Goal: Information Seeking & Learning: Compare options

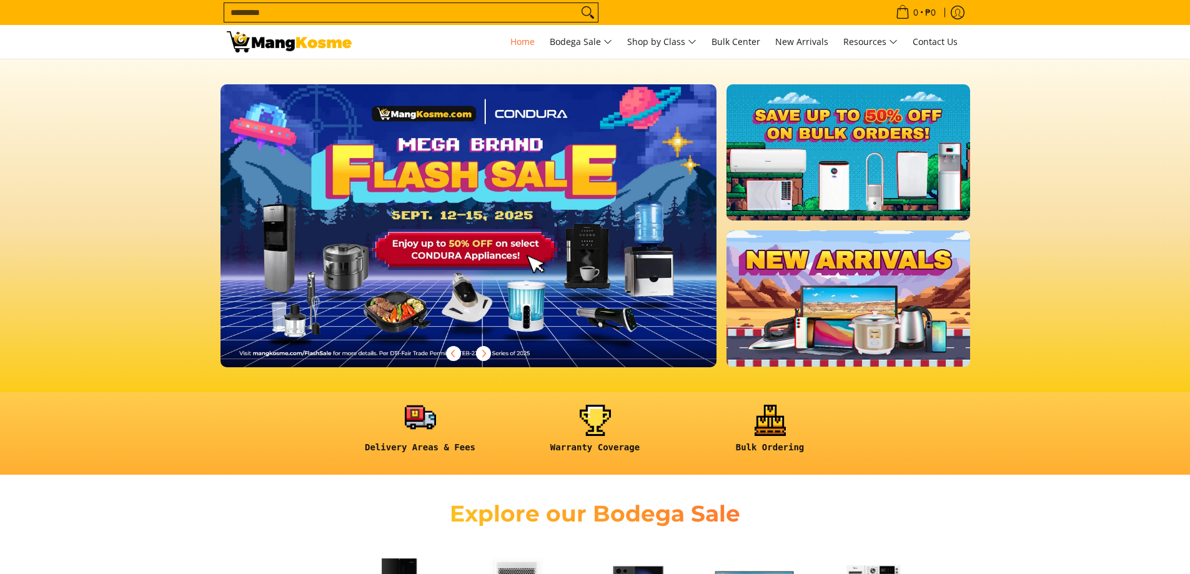
click at [423, 416] on link at bounding box center [420, 434] width 162 height 58
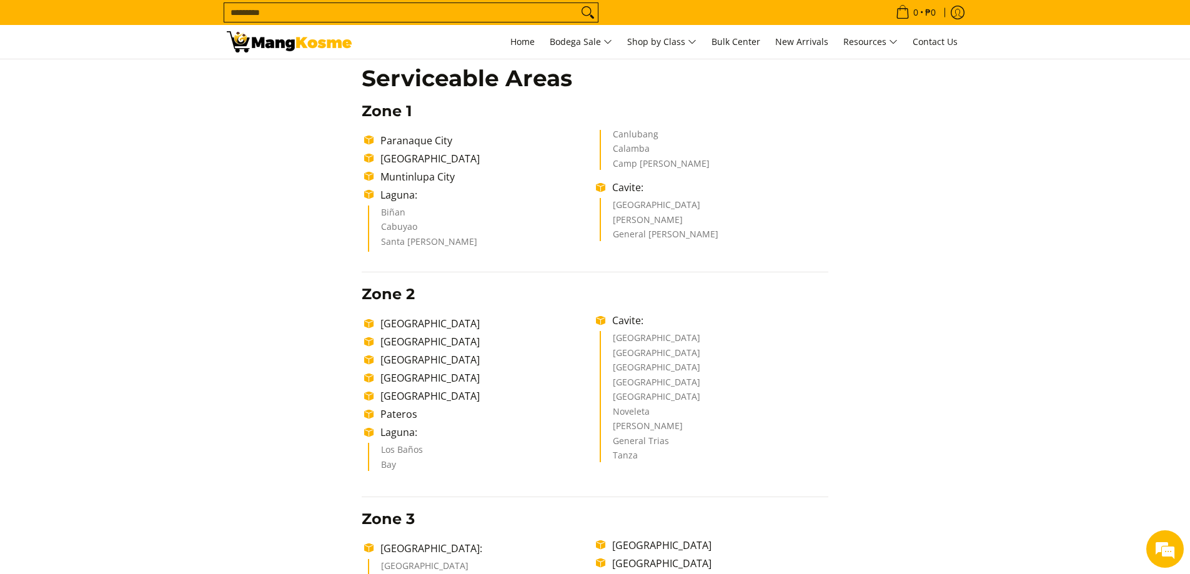
scroll to position [250, 0]
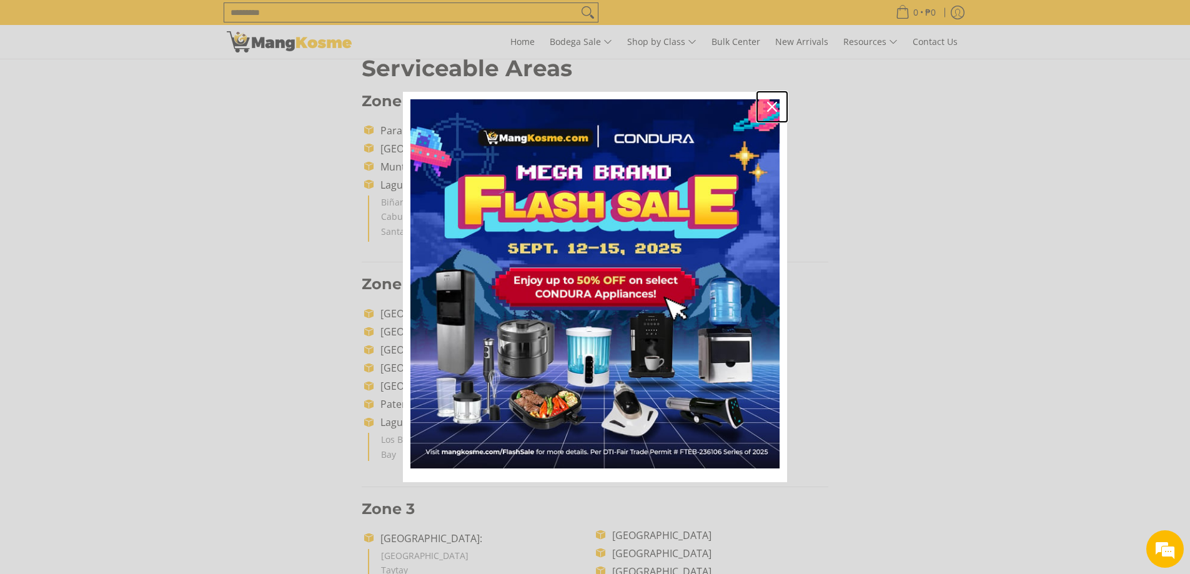
click at [774, 107] on icon "close icon" at bounding box center [772, 107] width 10 height 10
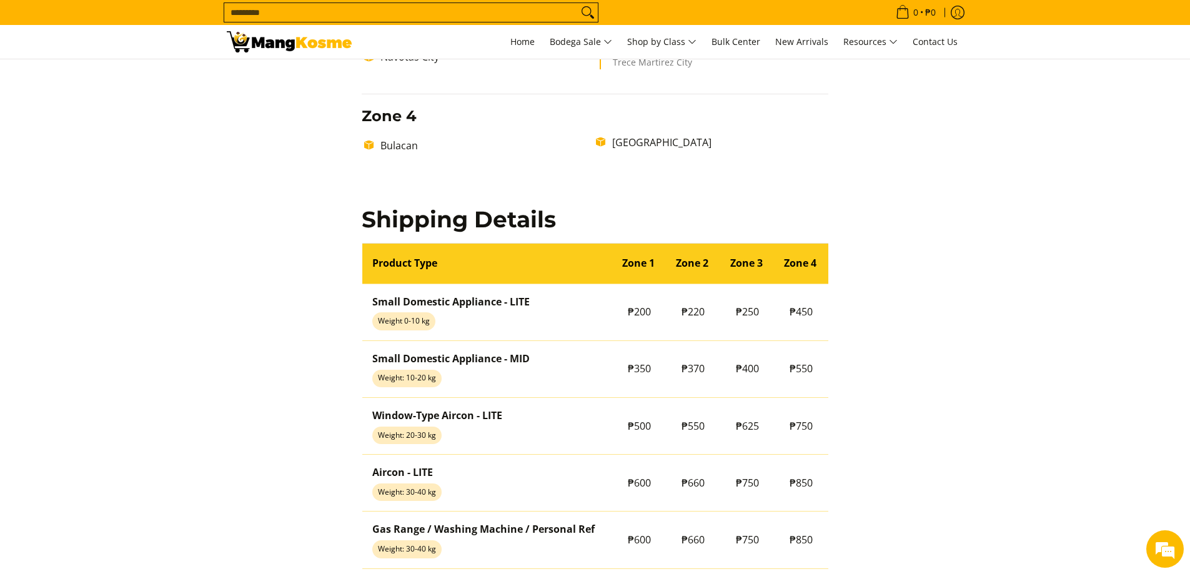
scroll to position [812, 0]
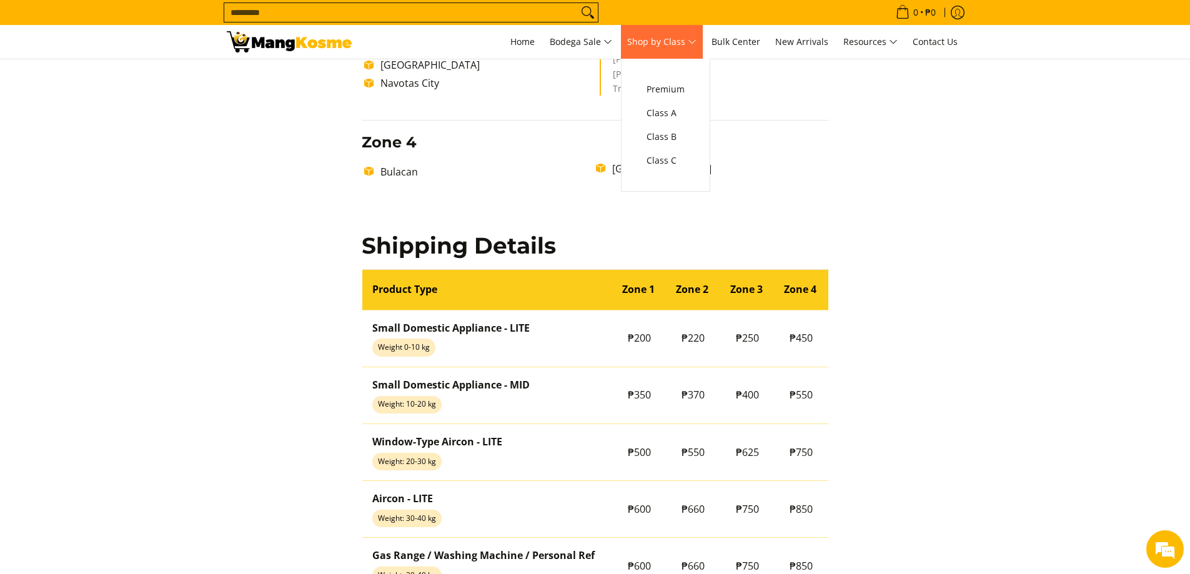
click at [686, 50] on link "Shop by Class" at bounding box center [662, 42] width 82 height 34
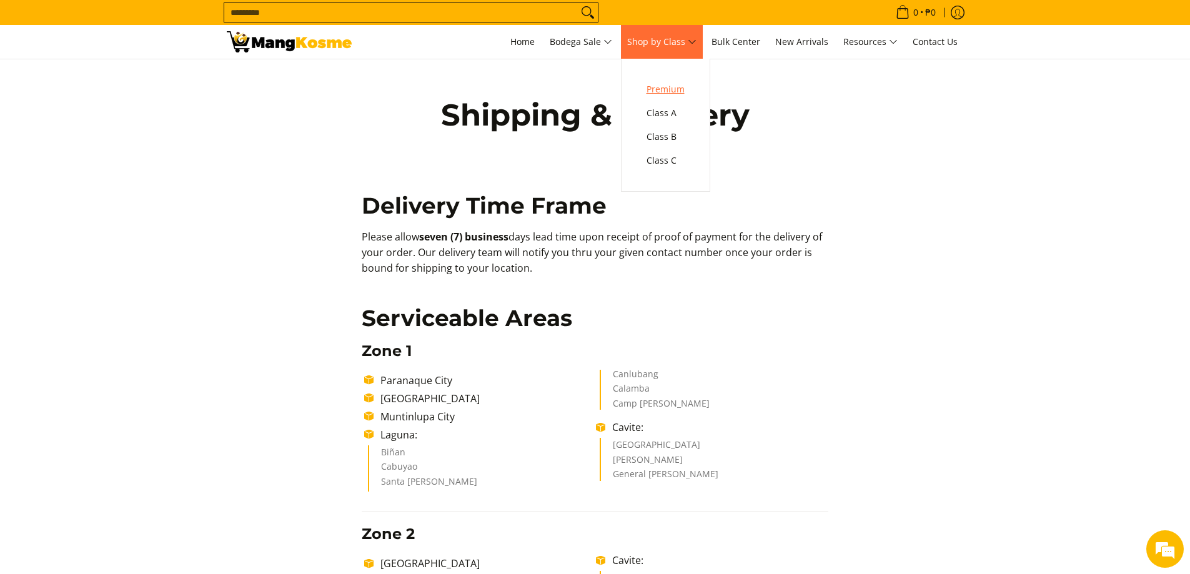
click at [678, 86] on span "Premium" at bounding box center [665, 90] width 38 height 16
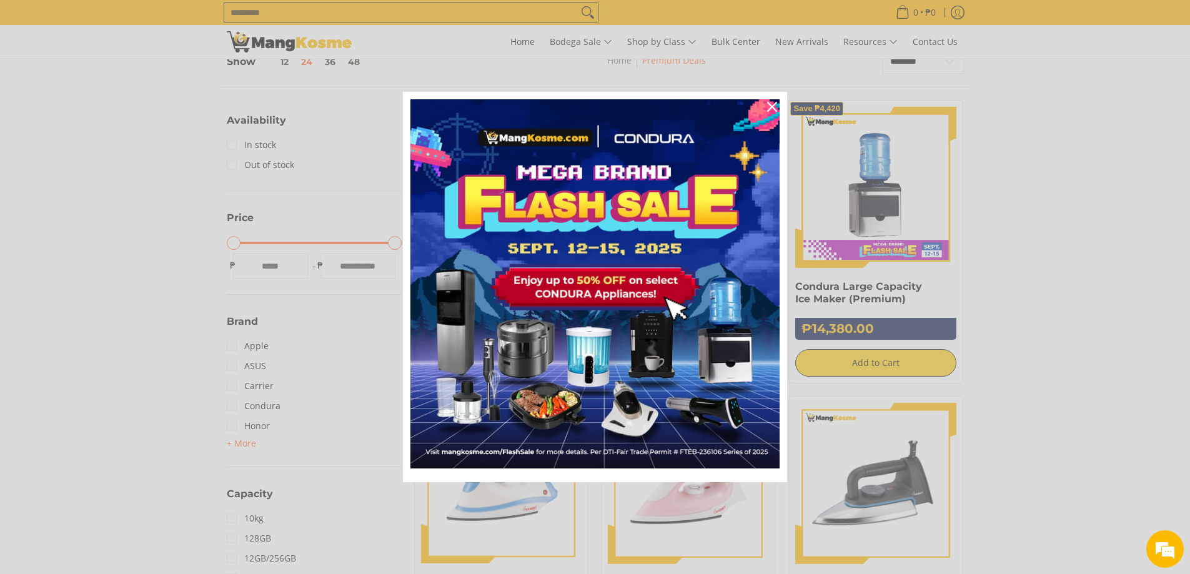
scroll to position [375, 0]
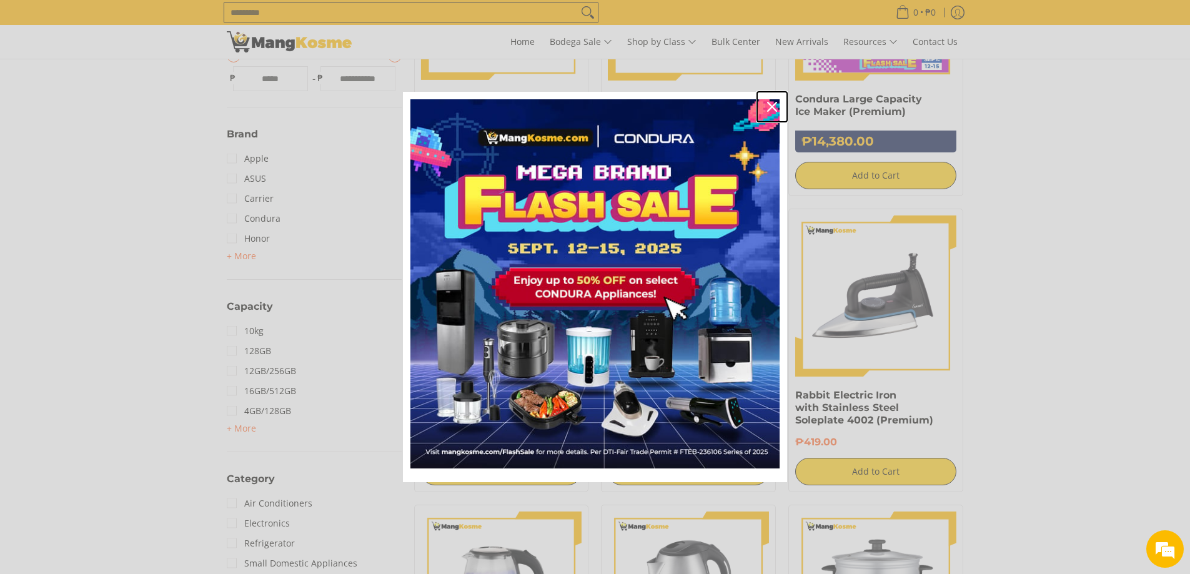
click at [771, 106] on icon "close icon" at bounding box center [772, 107] width 10 height 10
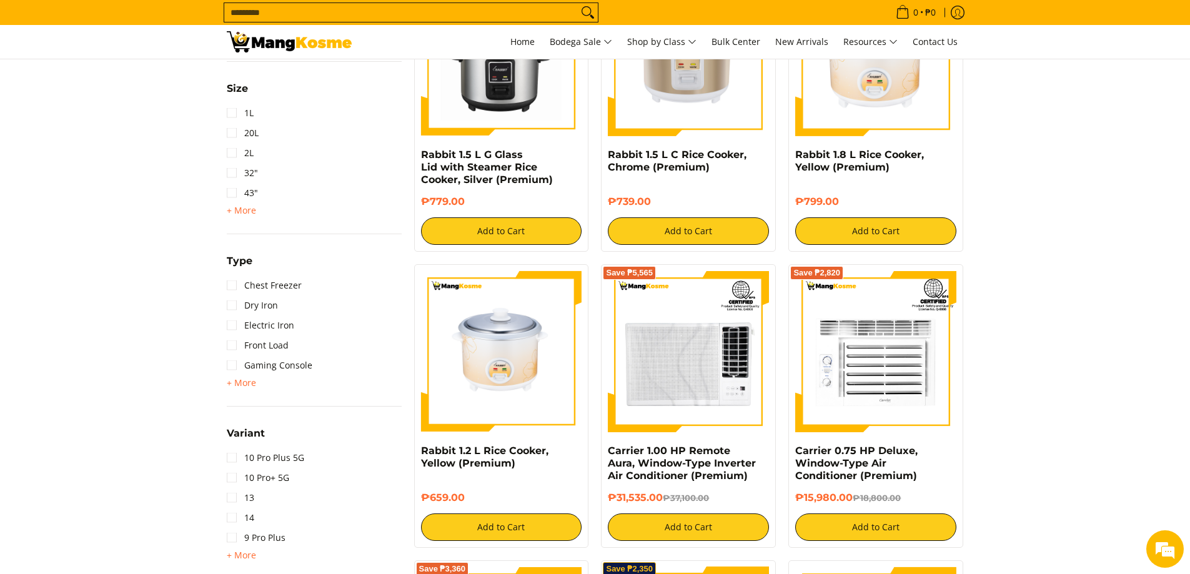
scroll to position [1124, 0]
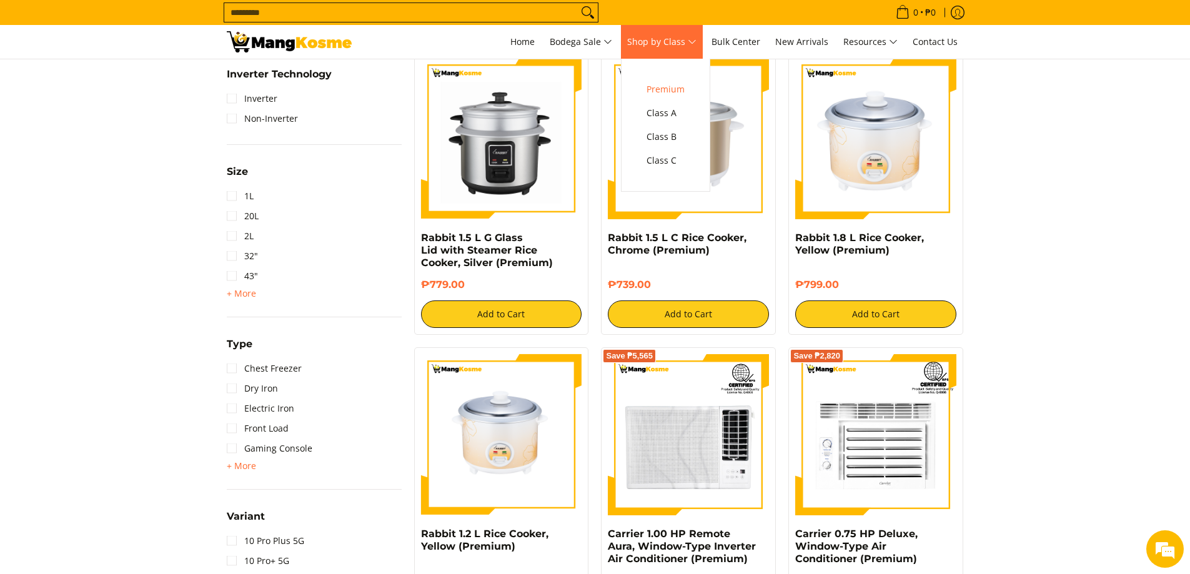
click at [668, 41] on span "Shop by Class" at bounding box center [661, 42] width 69 height 16
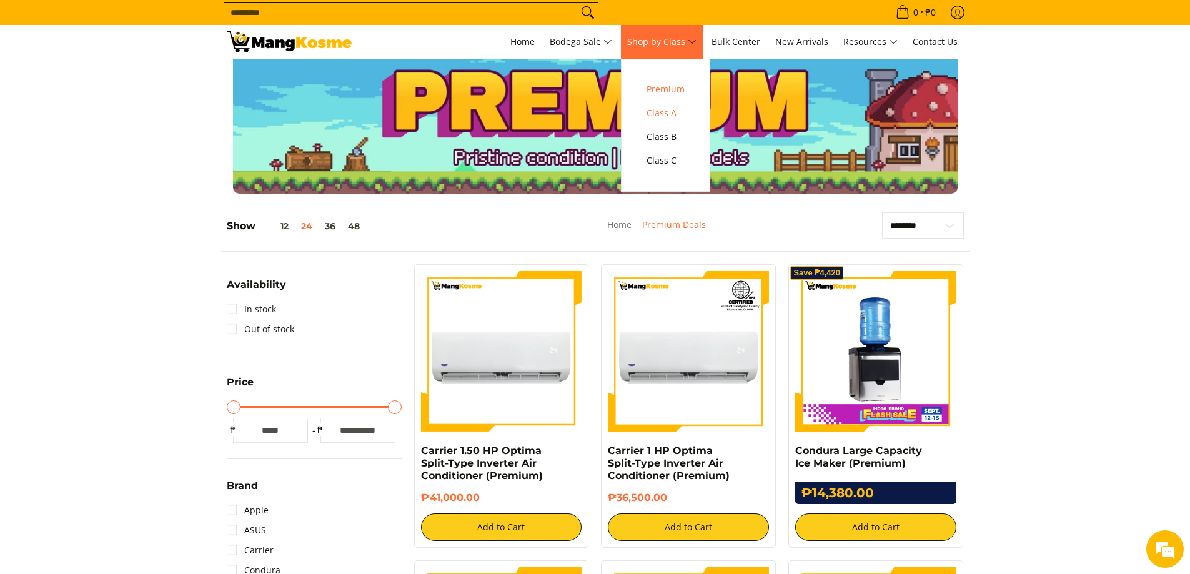
scroll to position [2, 0]
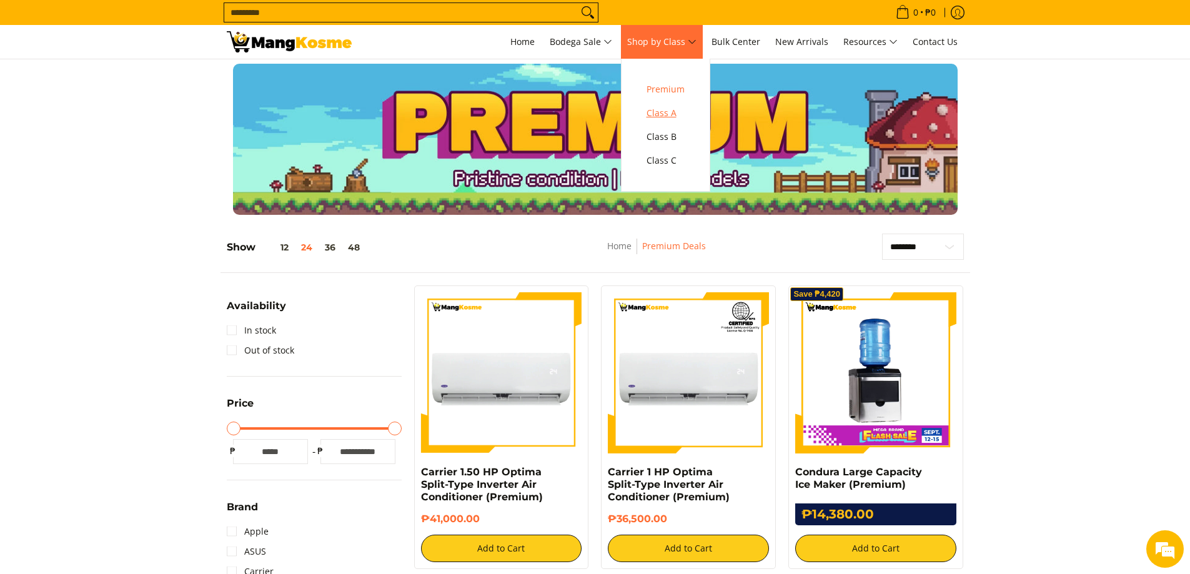
click at [668, 109] on span "Class A" at bounding box center [665, 114] width 38 height 16
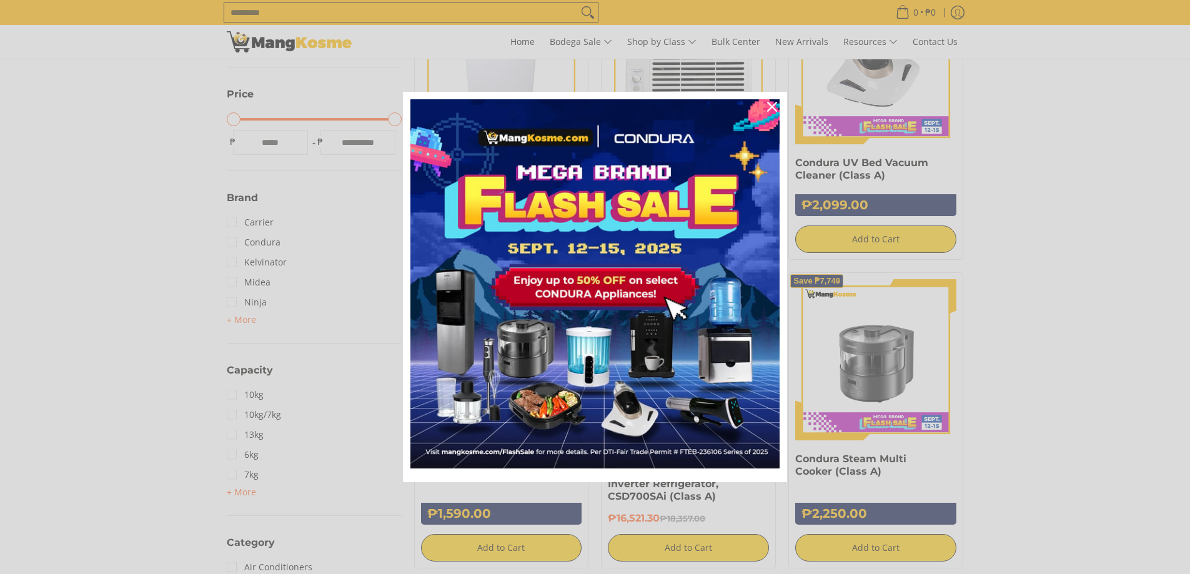
scroll to position [312, 0]
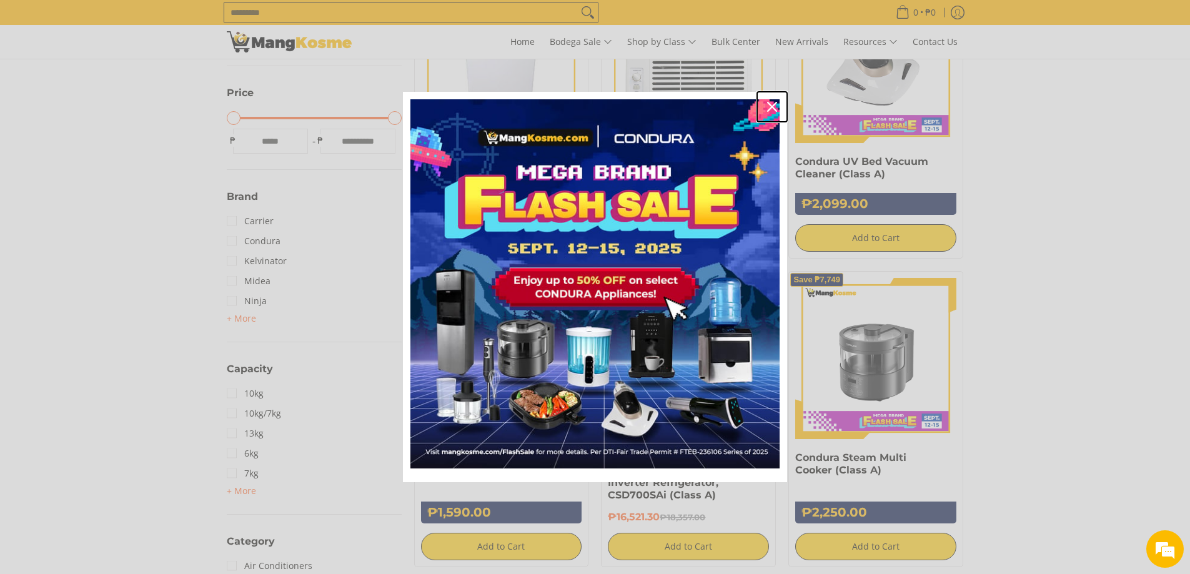
click at [773, 107] on icon "close icon" at bounding box center [772, 107] width 10 height 10
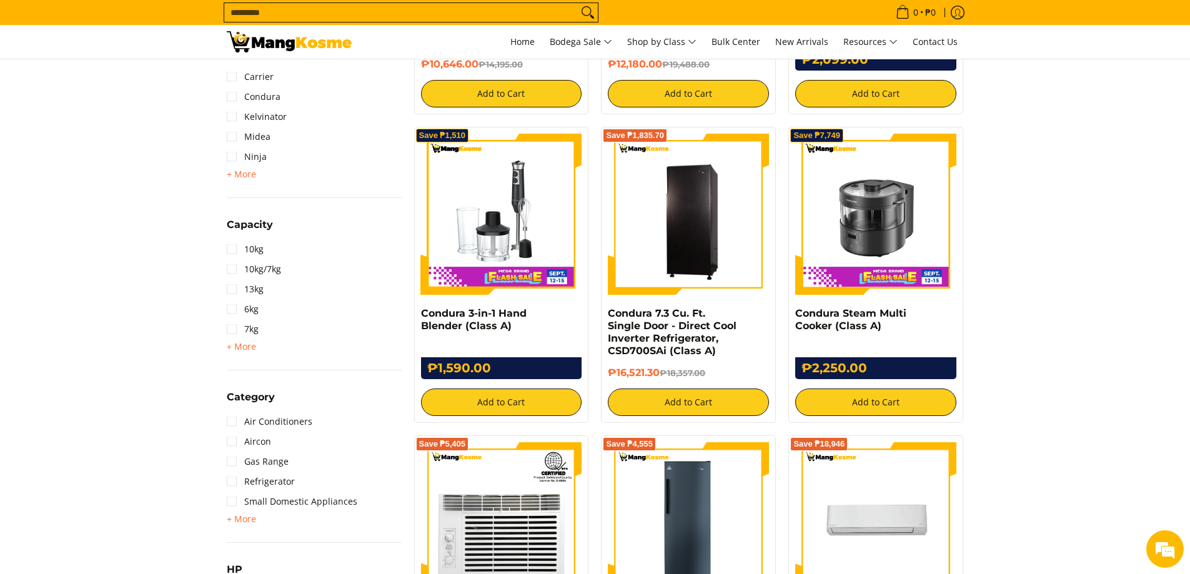
scroll to position [624, 0]
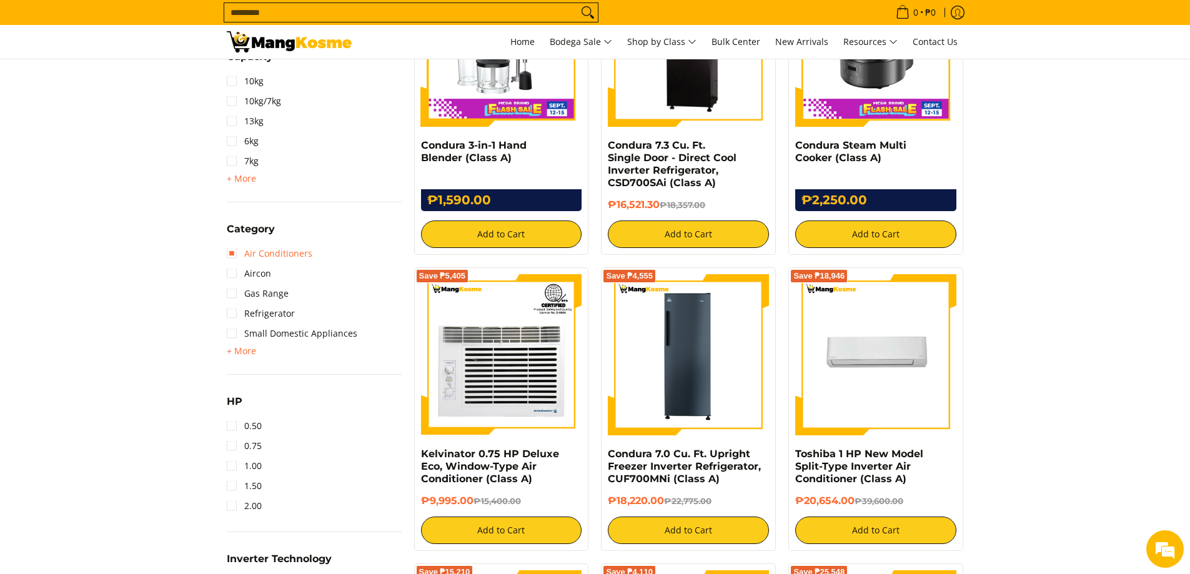
click at [273, 249] on link "Air Conditioners" at bounding box center [270, 254] width 86 height 20
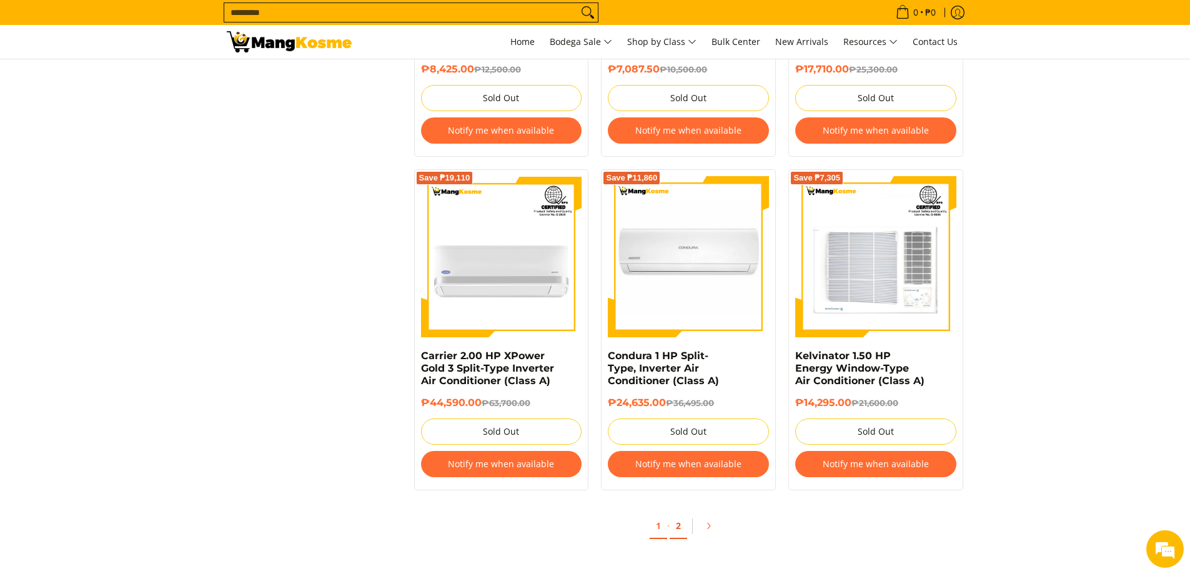
scroll to position [2549, 0]
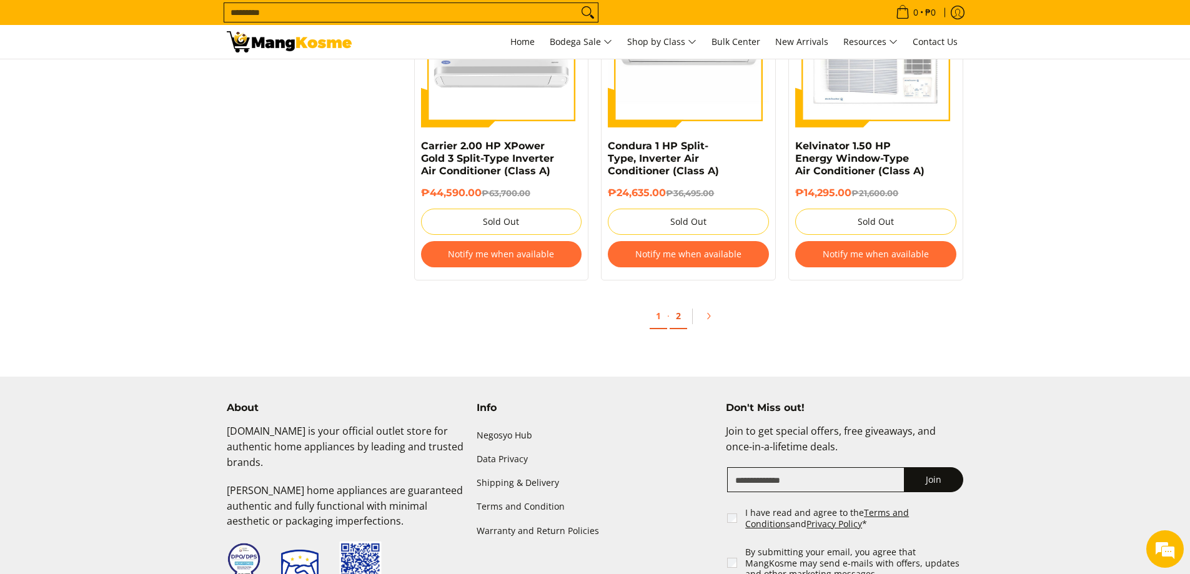
click at [682, 319] on link "2" at bounding box center [677, 316] width 17 height 26
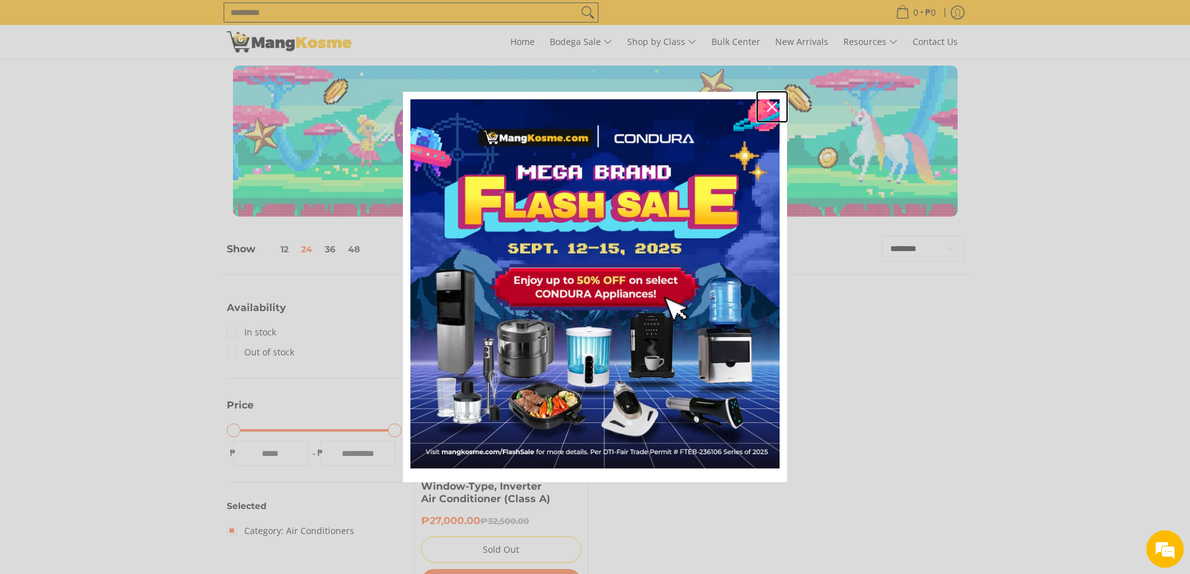
click at [768, 103] on icon "close icon" at bounding box center [772, 107] width 10 height 10
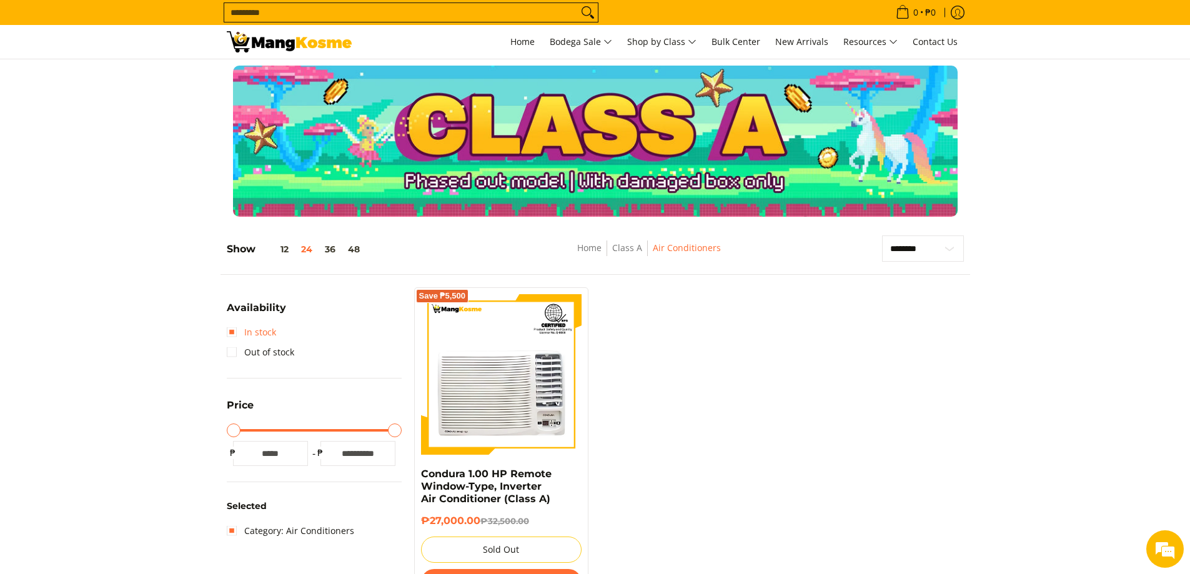
click at [239, 332] on link "In stock" at bounding box center [251, 332] width 49 height 20
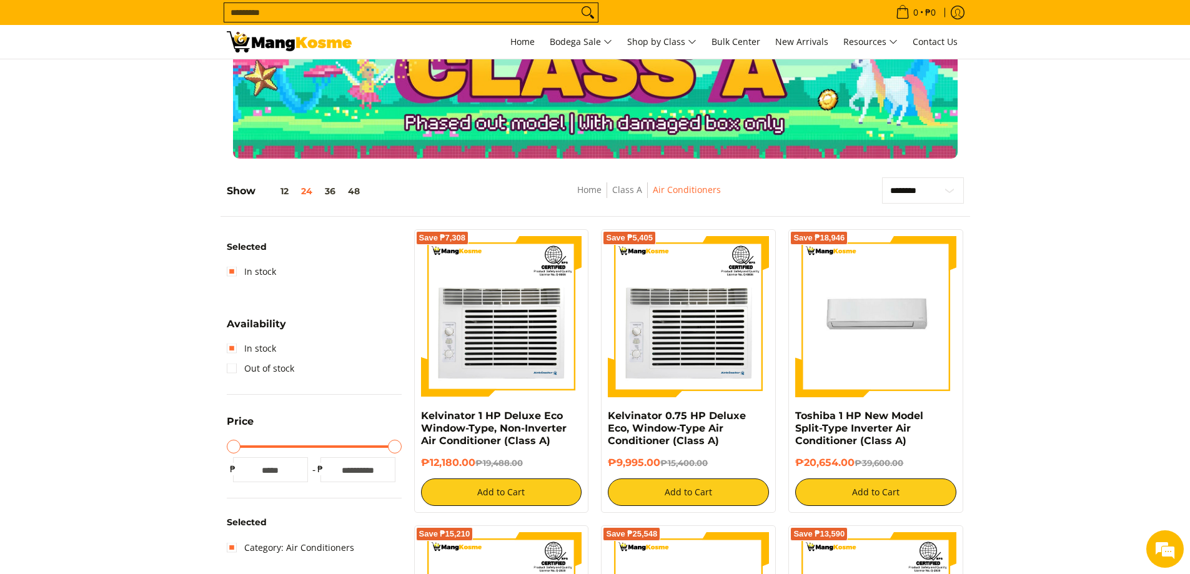
scroll to position [51, 0]
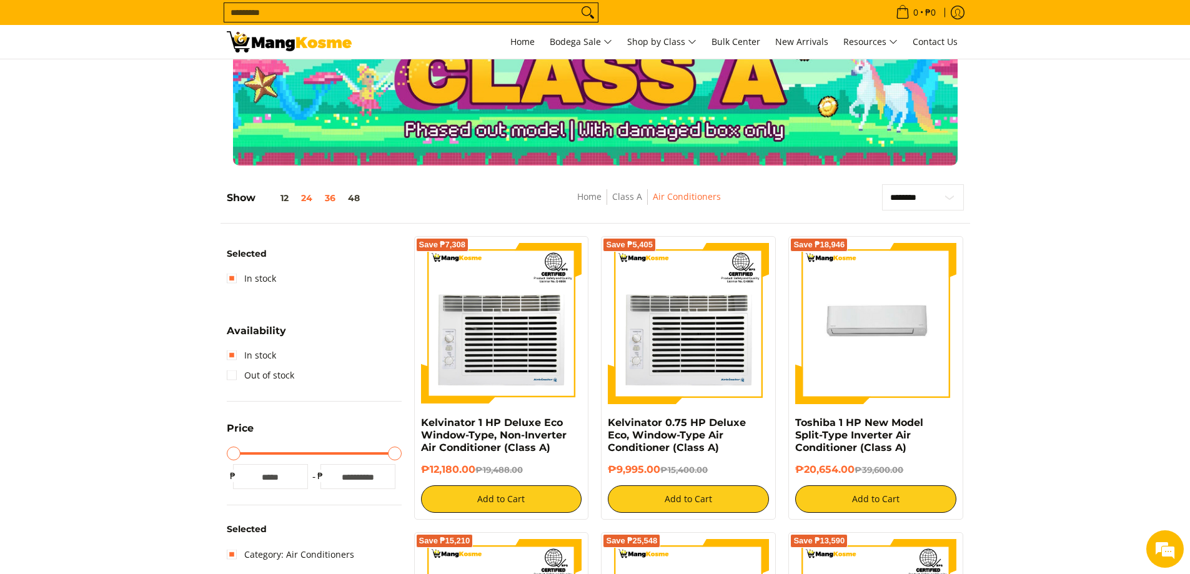
click at [329, 195] on button "36" at bounding box center [329, 198] width 23 height 10
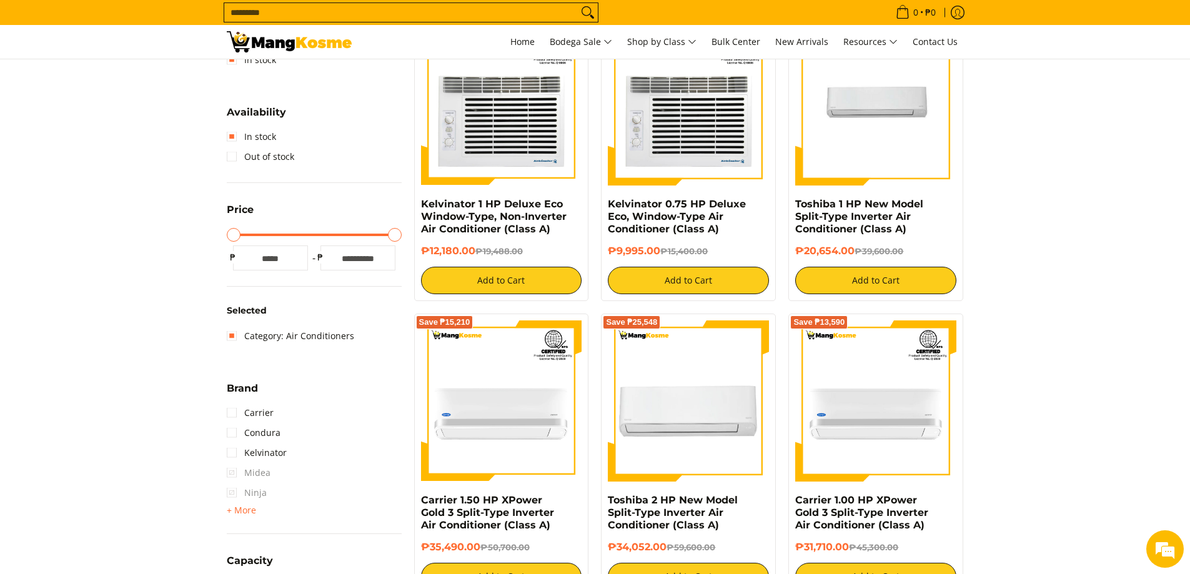
scroll to position [375, 0]
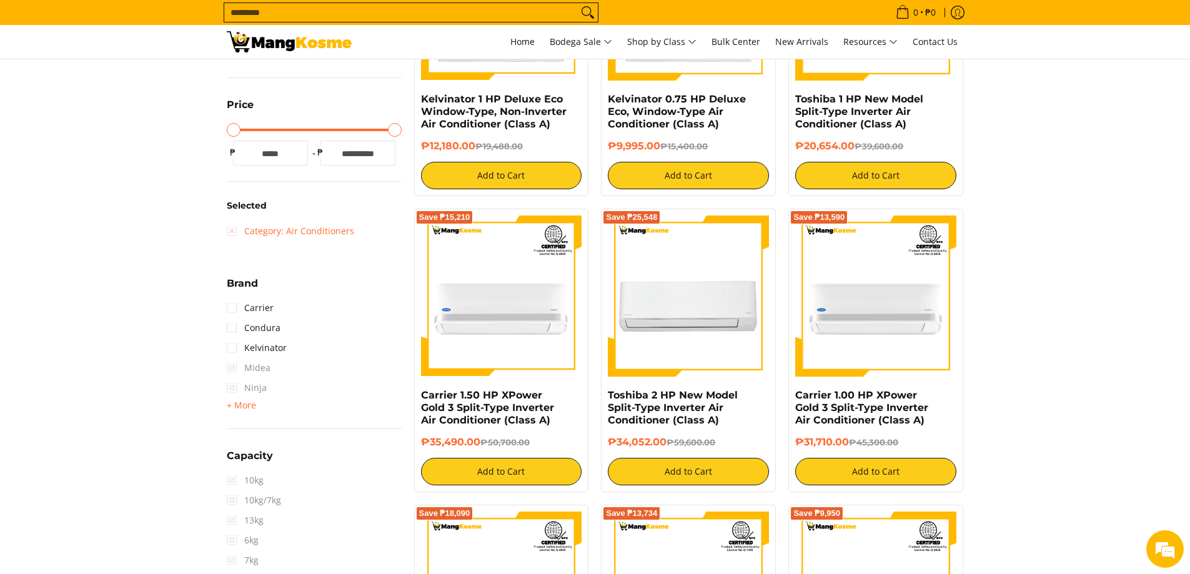
click at [230, 232] on link "Category: Air Conditioners" at bounding box center [290, 231] width 127 height 20
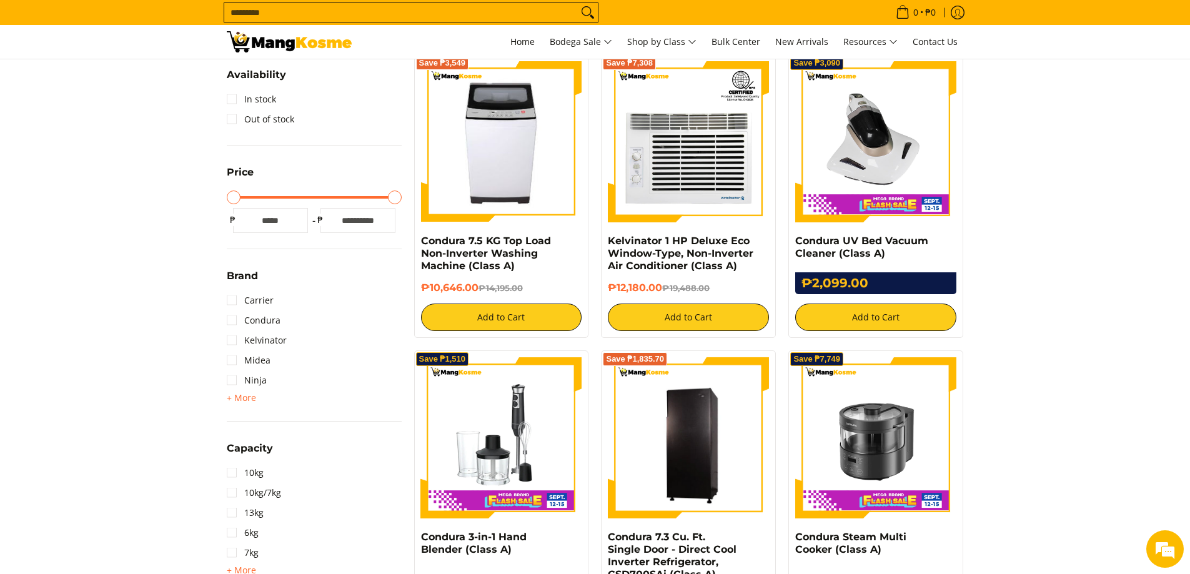
scroll to position [176, 0]
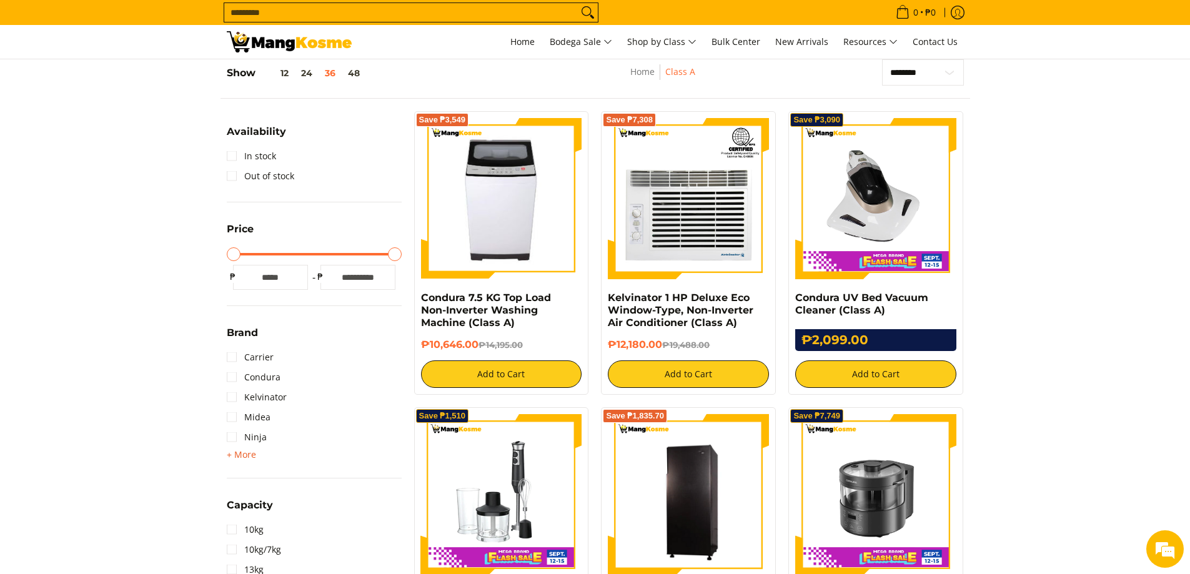
click at [239, 457] on span "+ More" at bounding box center [241, 455] width 29 height 10
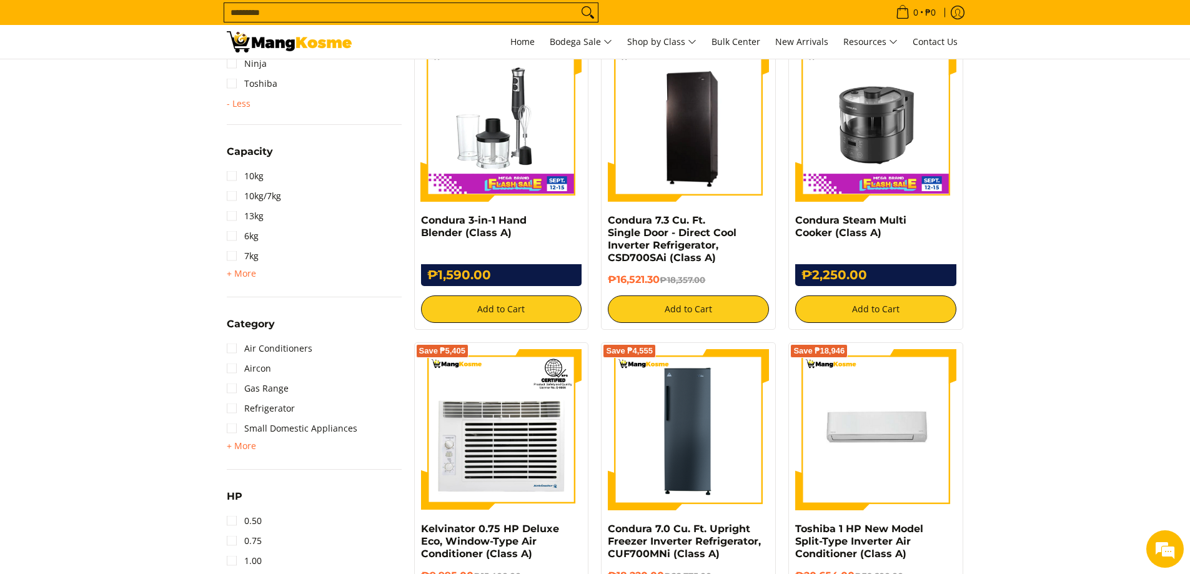
scroll to position [551, 0]
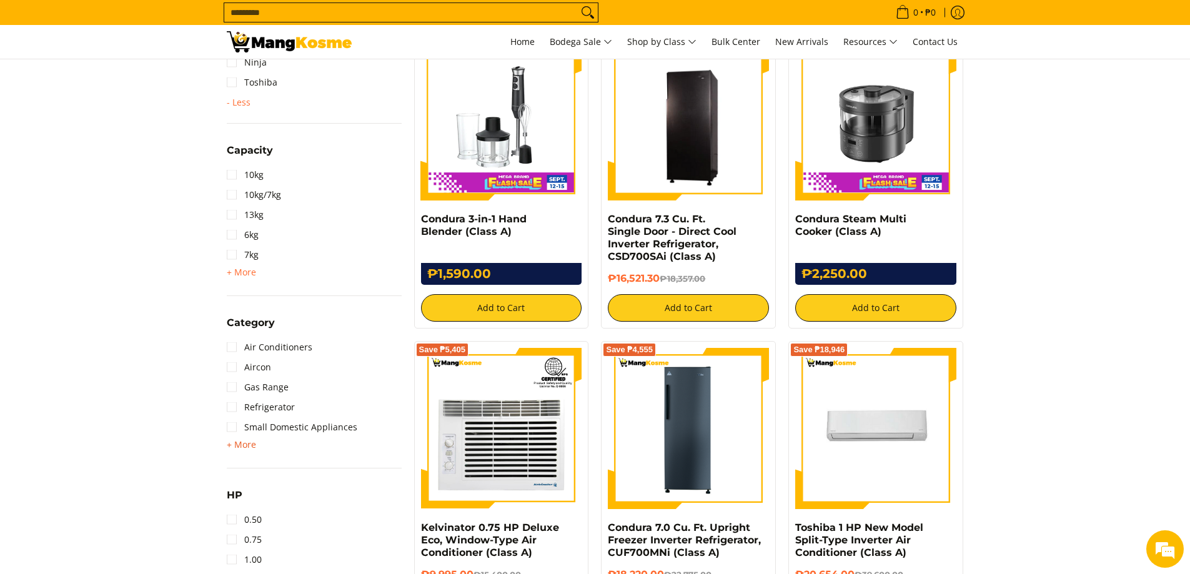
click at [243, 446] on span "+ More" at bounding box center [241, 445] width 29 height 10
click at [230, 431] on link "Small Domestic Appliances" at bounding box center [292, 427] width 131 height 20
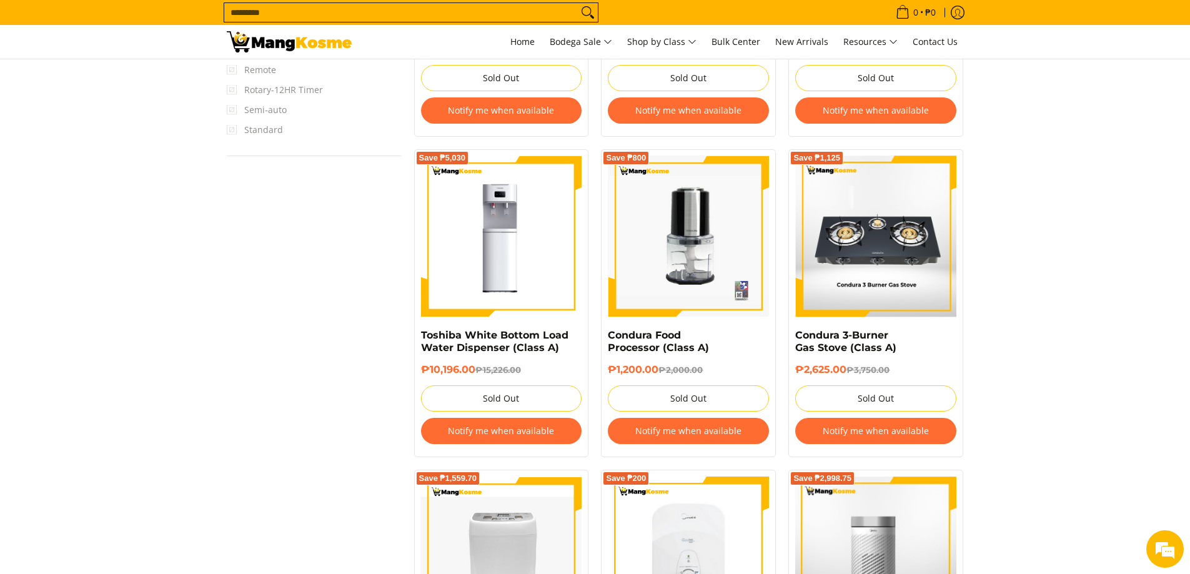
scroll to position [1675, 0]
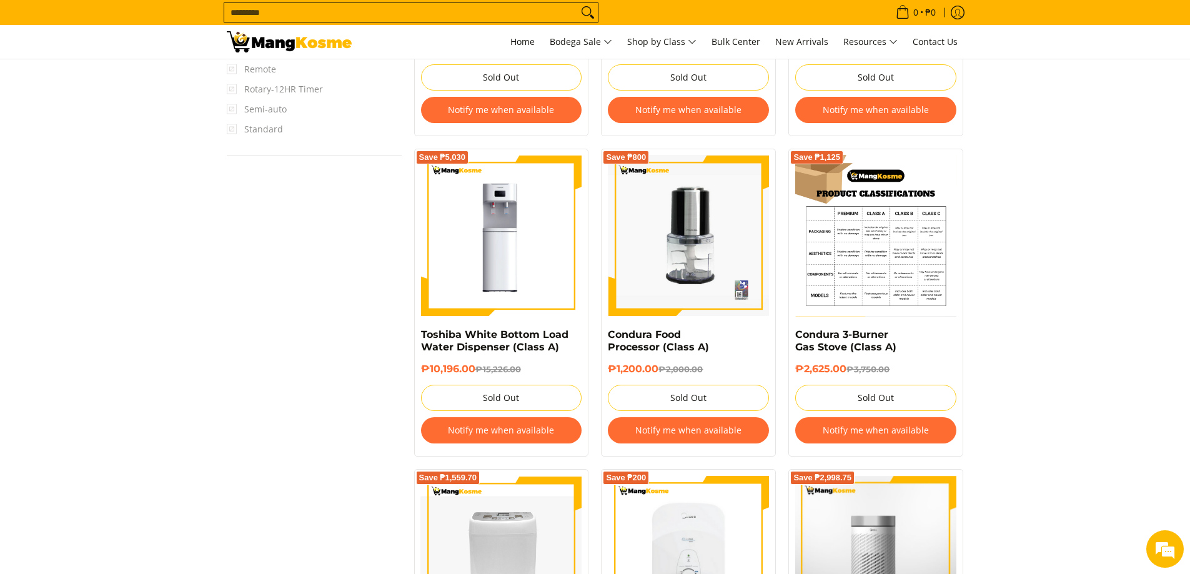
click at [858, 254] on img at bounding box center [875, 235] width 161 height 161
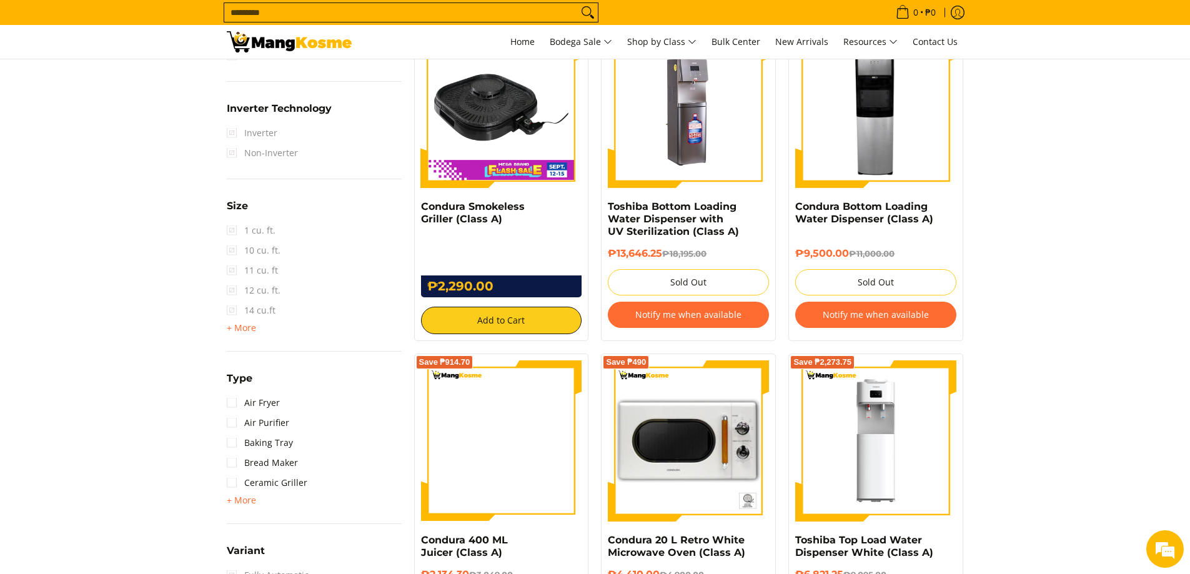
scroll to position [1175, 0]
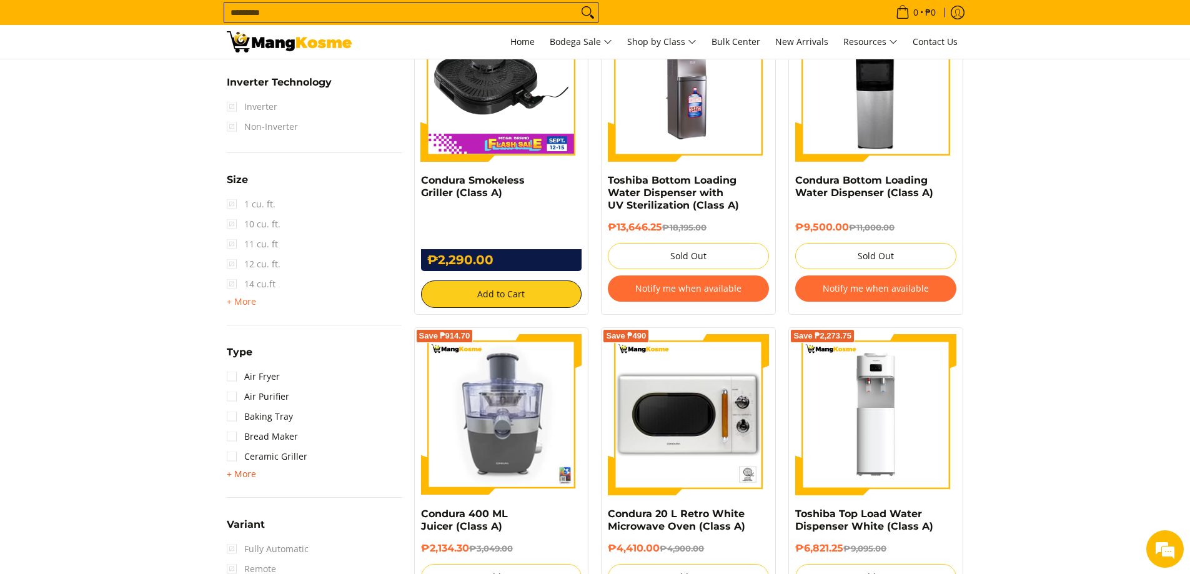
click at [245, 473] on span "+ More" at bounding box center [241, 474] width 29 height 10
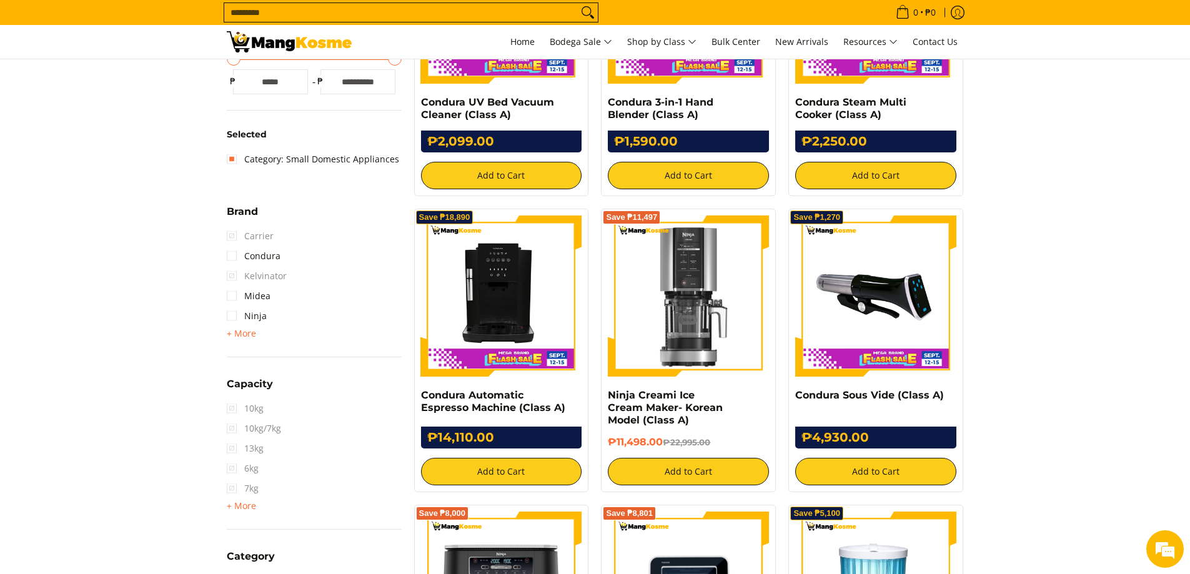
scroll to position [363, 0]
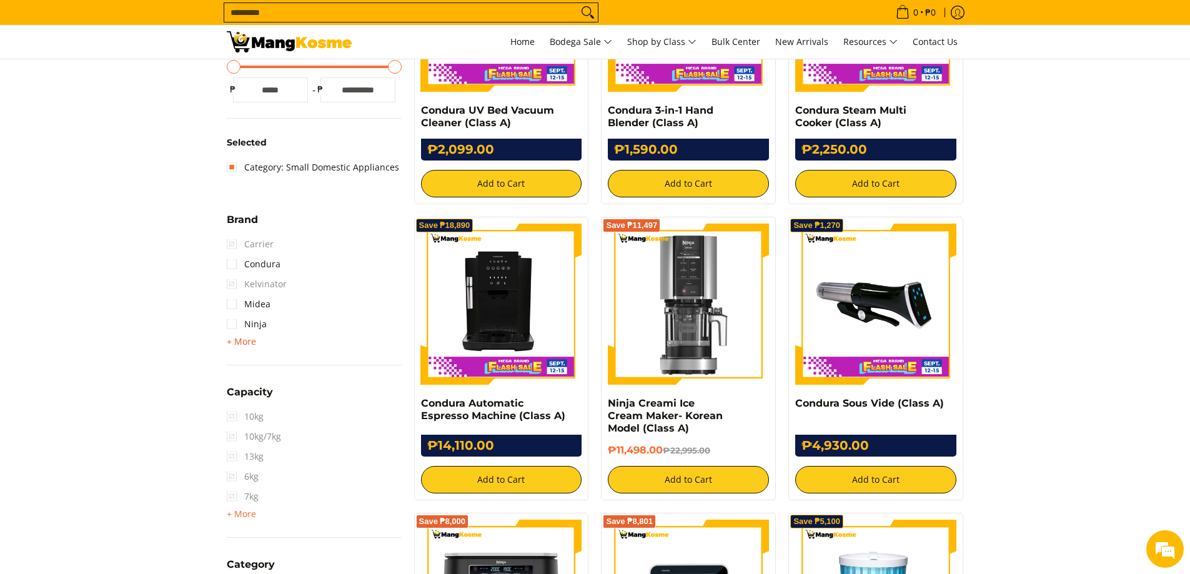
click at [239, 346] on span "+ More" at bounding box center [241, 342] width 29 height 10
click at [231, 165] on link "Category: Small Domestic Appliances" at bounding box center [313, 167] width 172 height 20
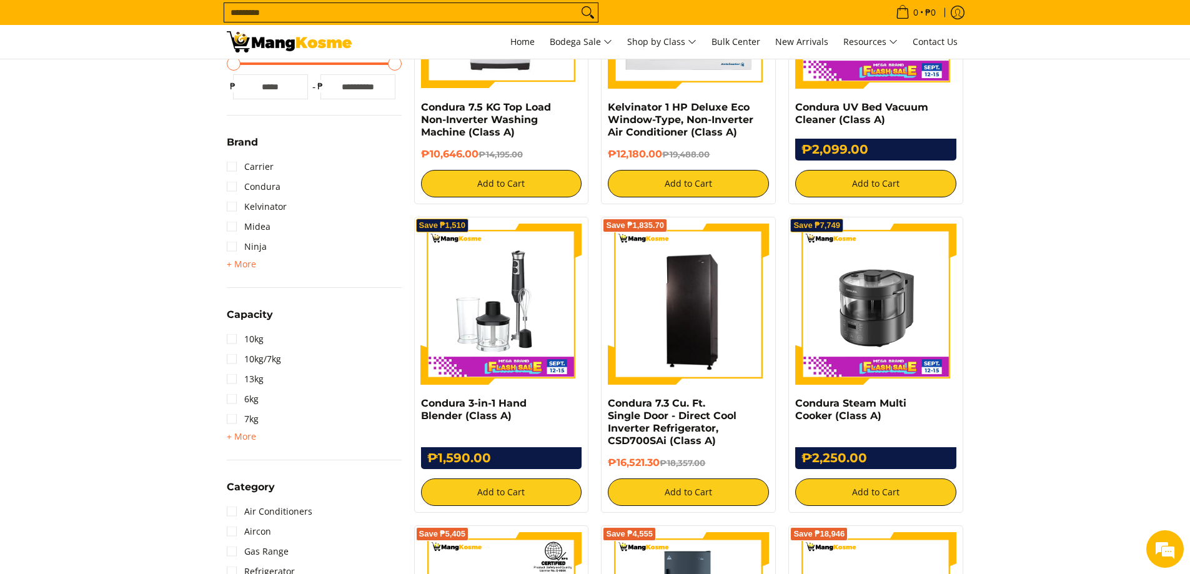
scroll to position [613, 0]
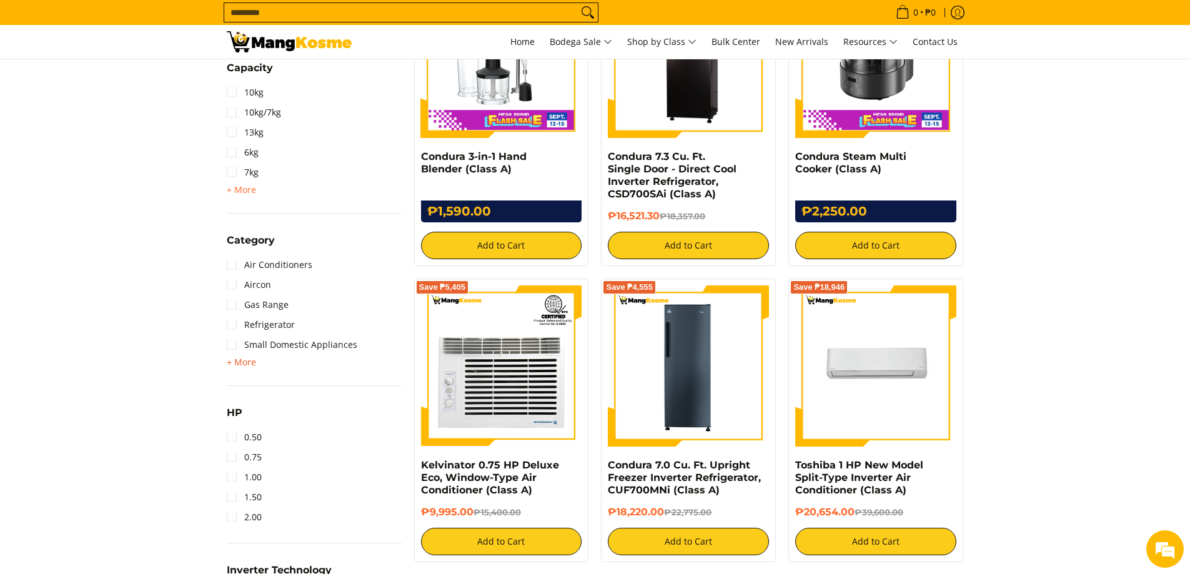
click at [242, 364] on span "+ More" at bounding box center [241, 362] width 29 height 10
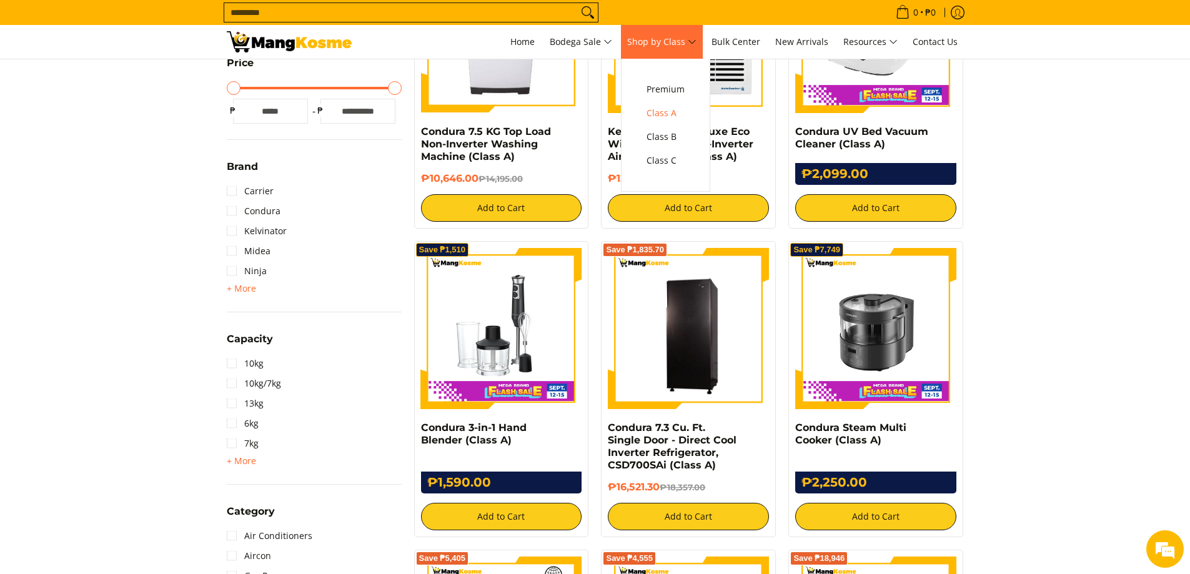
scroll to position [239, 0]
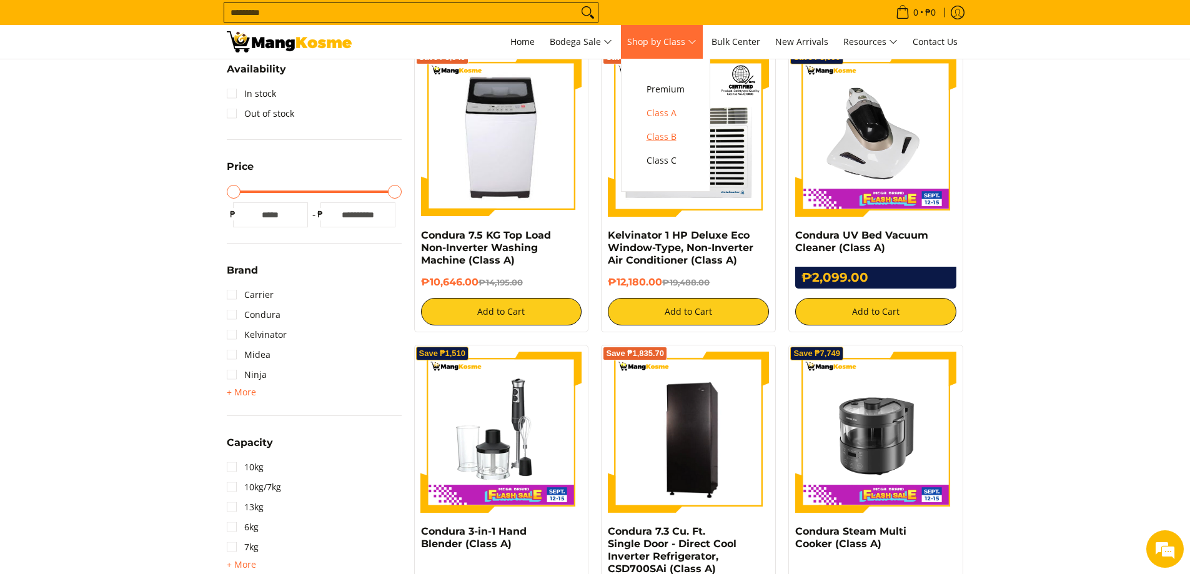
click at [664, 127] on link "Class B" at bounding box center [665, 137] width 51 height 24
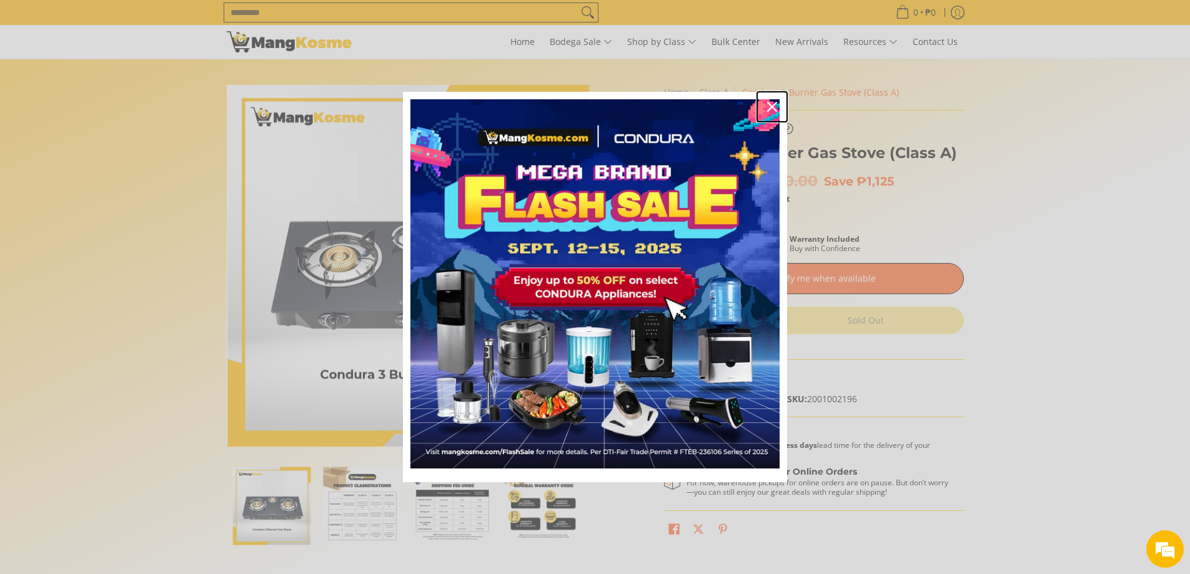
click at [770, 105] on icon "close icon" at bounding box center [772, 107] width 10 height 10
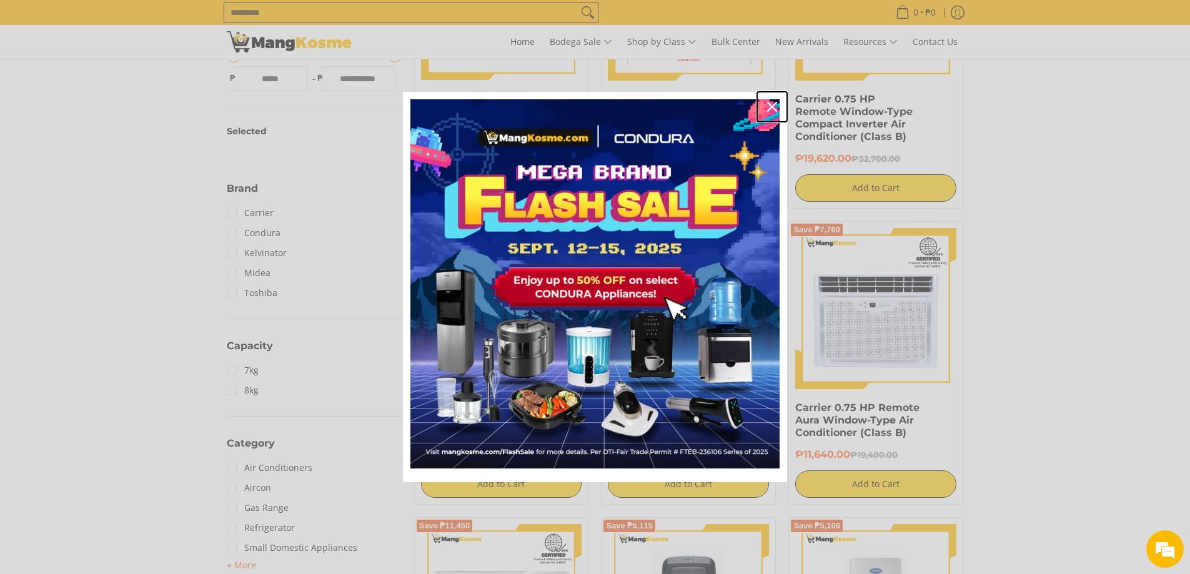
click at [770, 105] on icon "close icon" at bounding box center [772, 107] width 10 height 10
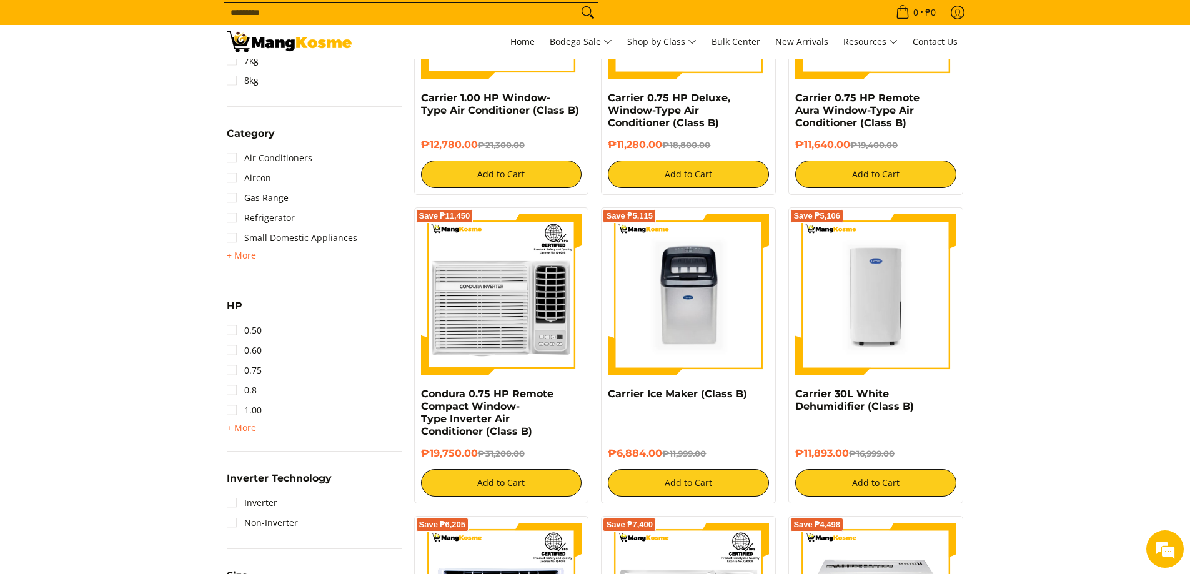
scroll to position [687, 0]
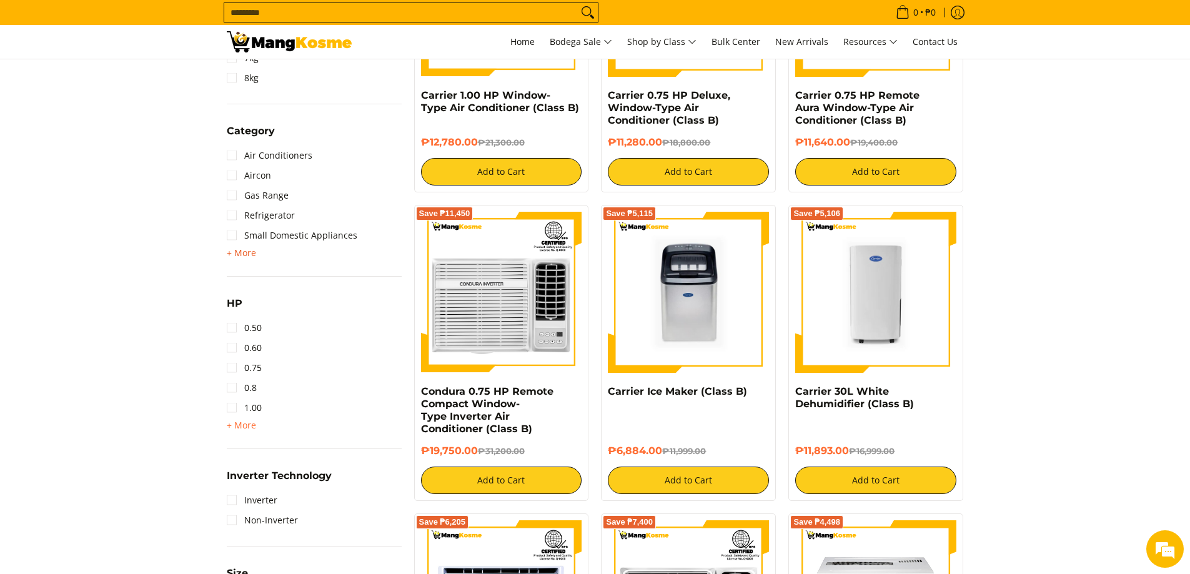
click at [253, 254] on span "+ More" at bounding box center [241, 253] width 29 height 10
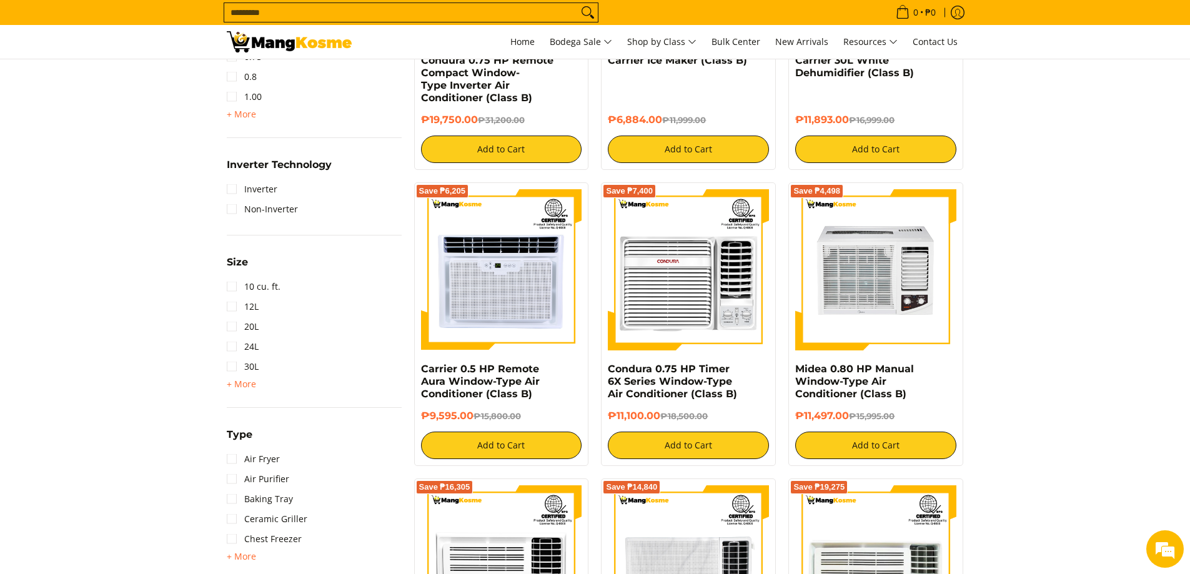
scroll to position [1249, 0]
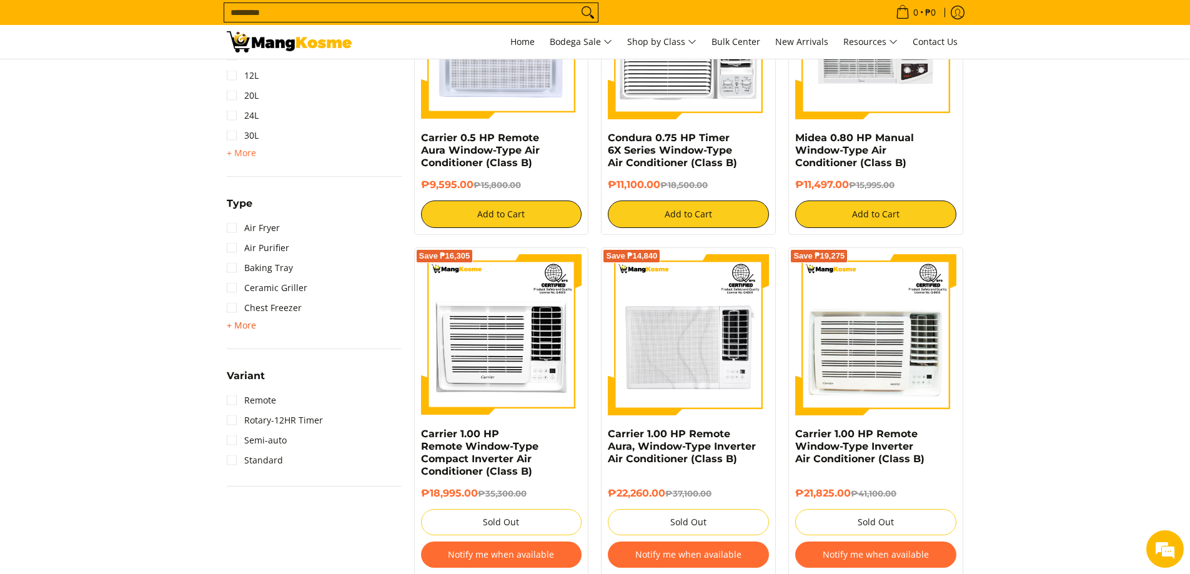
click at [234, 324] on span "+ More" at bounding box center [241, 325] width 29 height 10
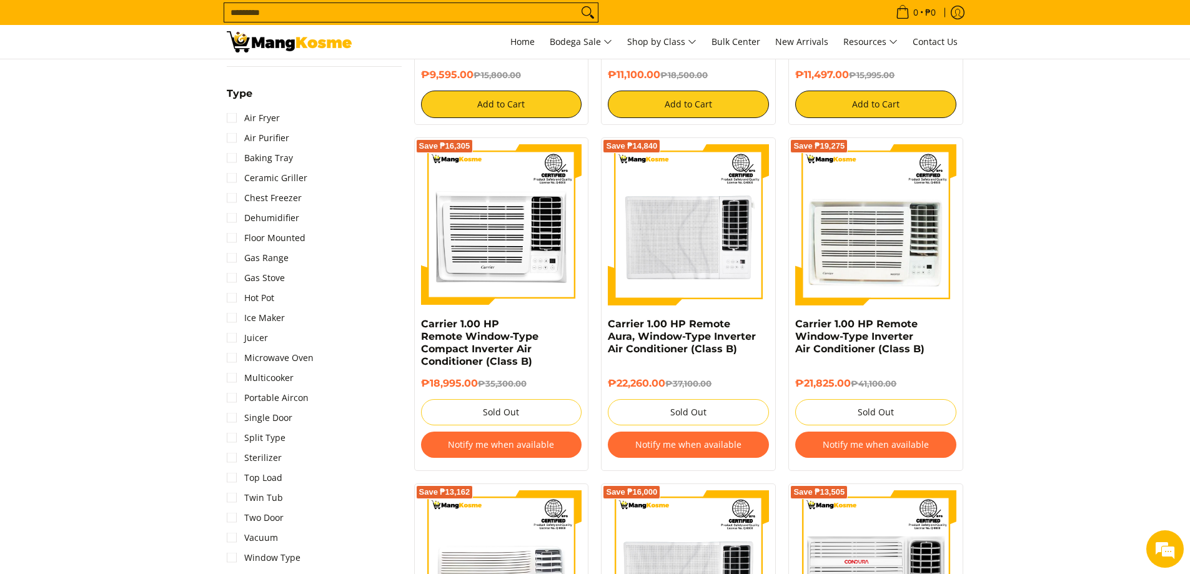
scroll to position [1561, 0]
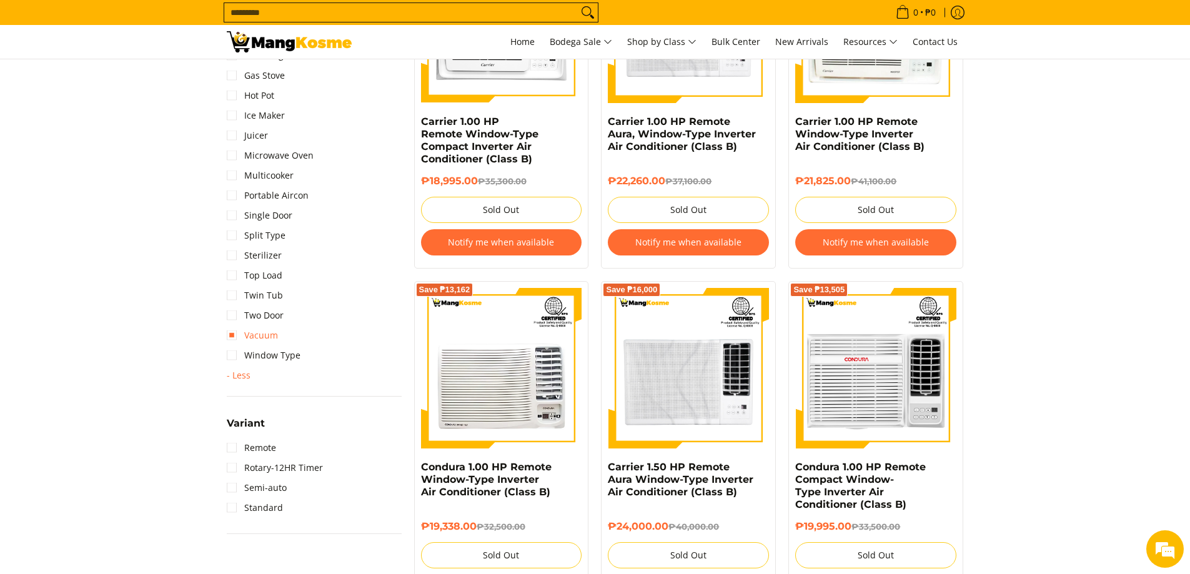
click at [229, 336] on link "Vacuum" at bounding box center [252, 335] width 51 height 20
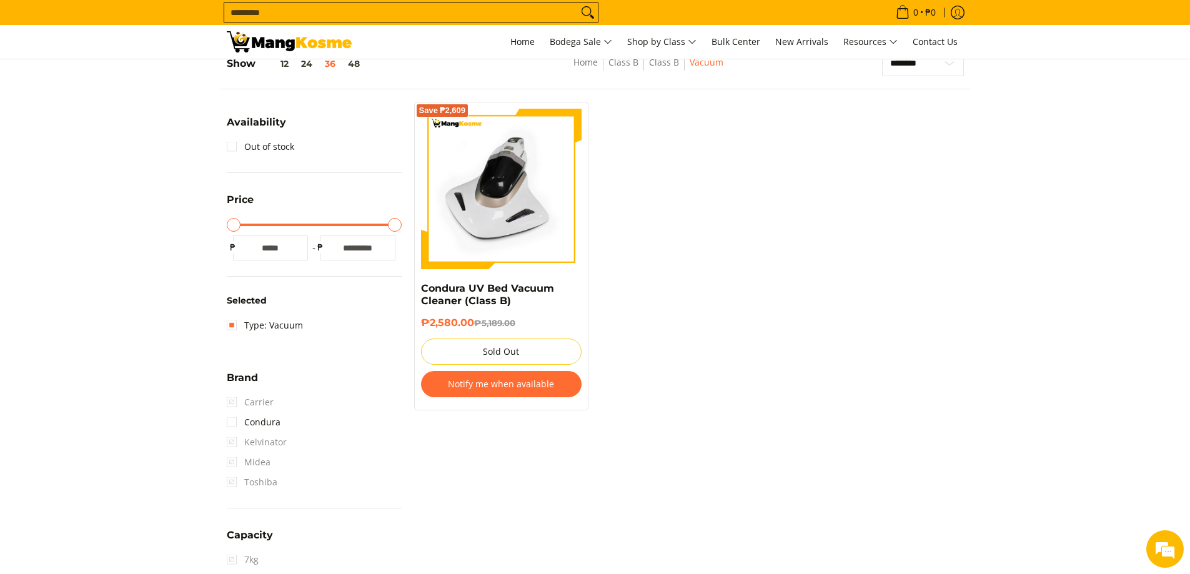
scroll to position [176, 0]
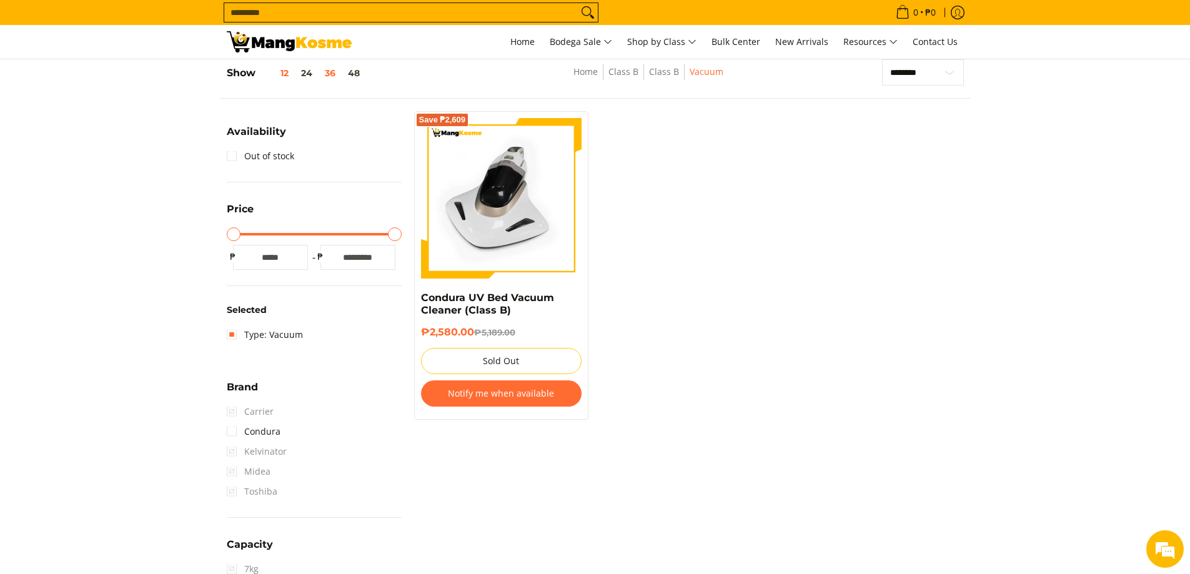
click at [283, 71] on button "12" at bounding box center [274, 73] width 39 height 10
click at [350, 69] on button "48" at bounding box center [354, 73] width 24 height 10
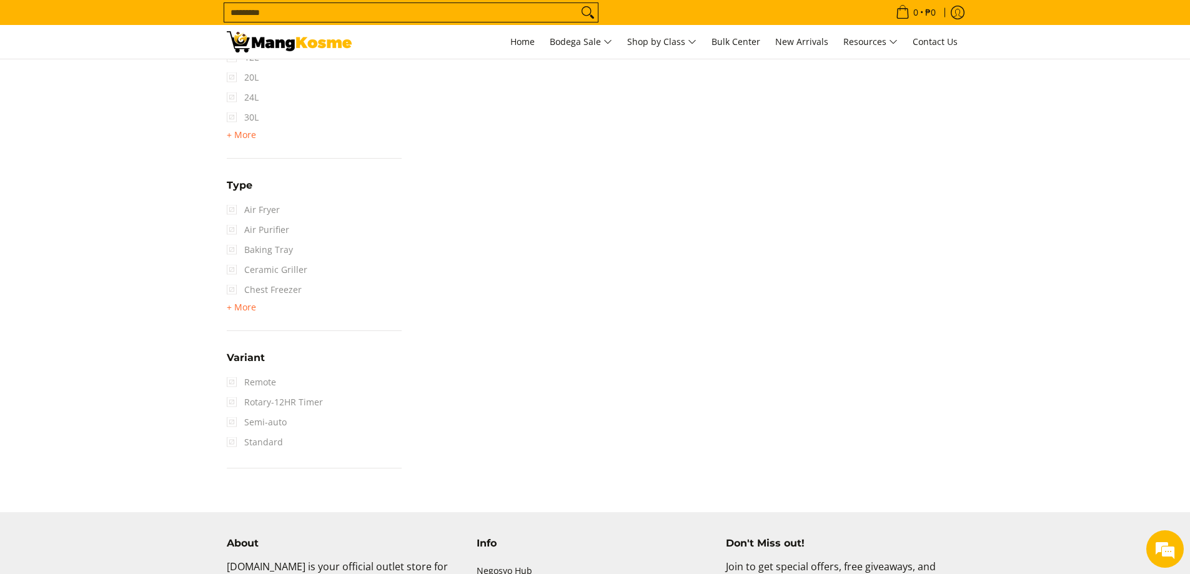
scroll to position [1363, 0]
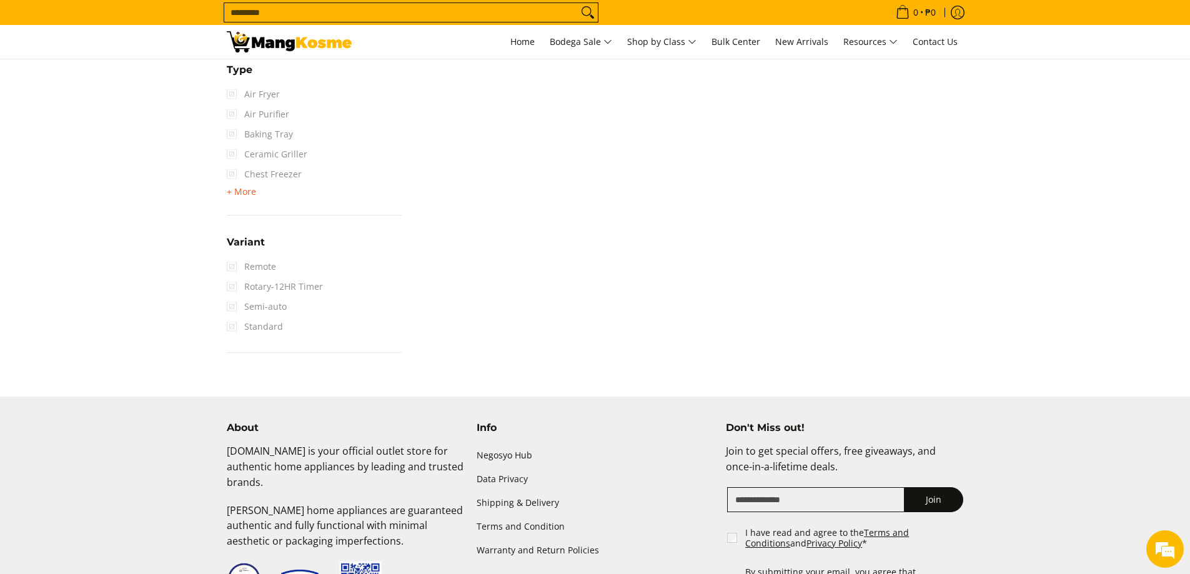
click at [242, 194] on span "+ More" at bounding box center [241, 192] width 29 height 10
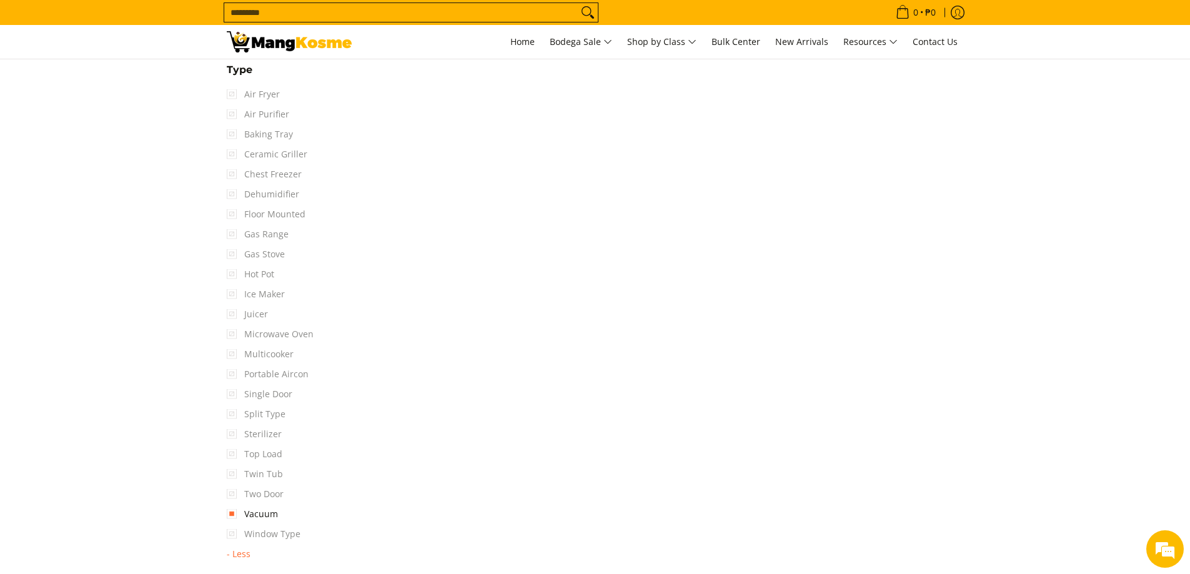
click at [232, 475] on span "Twin Tub" at bounding box center [255, 474] width 56 height 20
click at [232, 513] on link "Vacuum" at bounding box center [252, 514] width 51 height 20
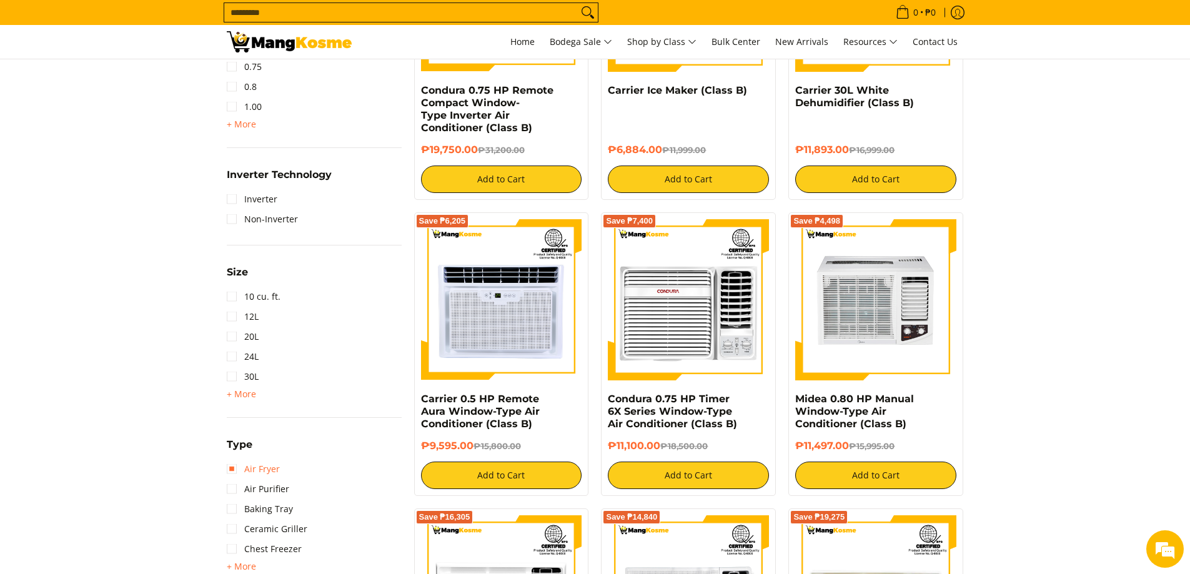
scroll to position [1300, 0]
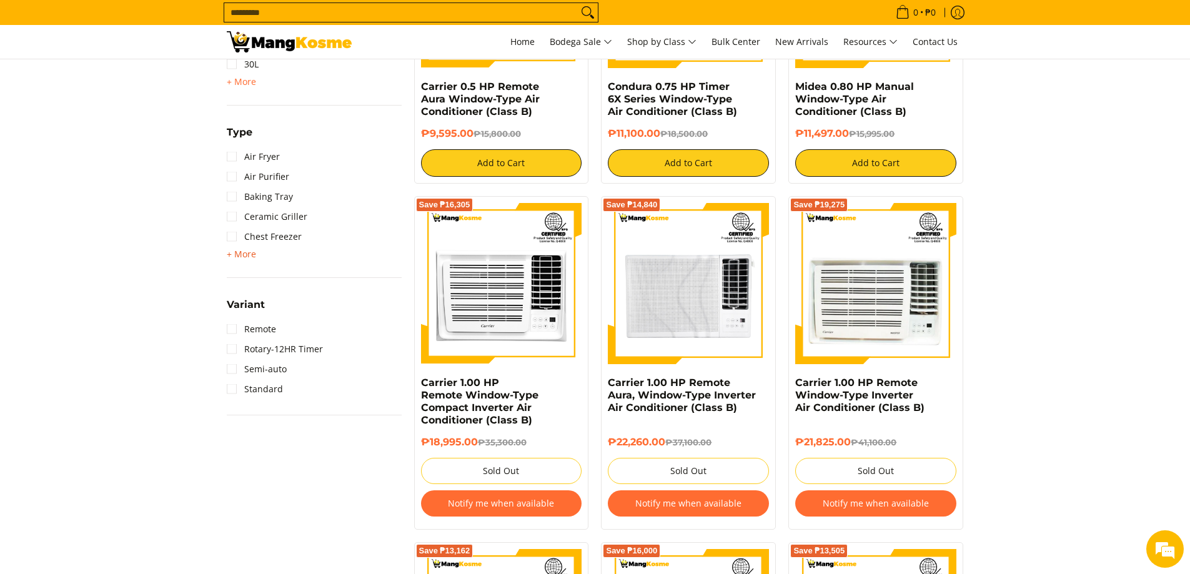
click at [244, 252] on span "+ More" at bounding box center [241, 254] width 29 height 10
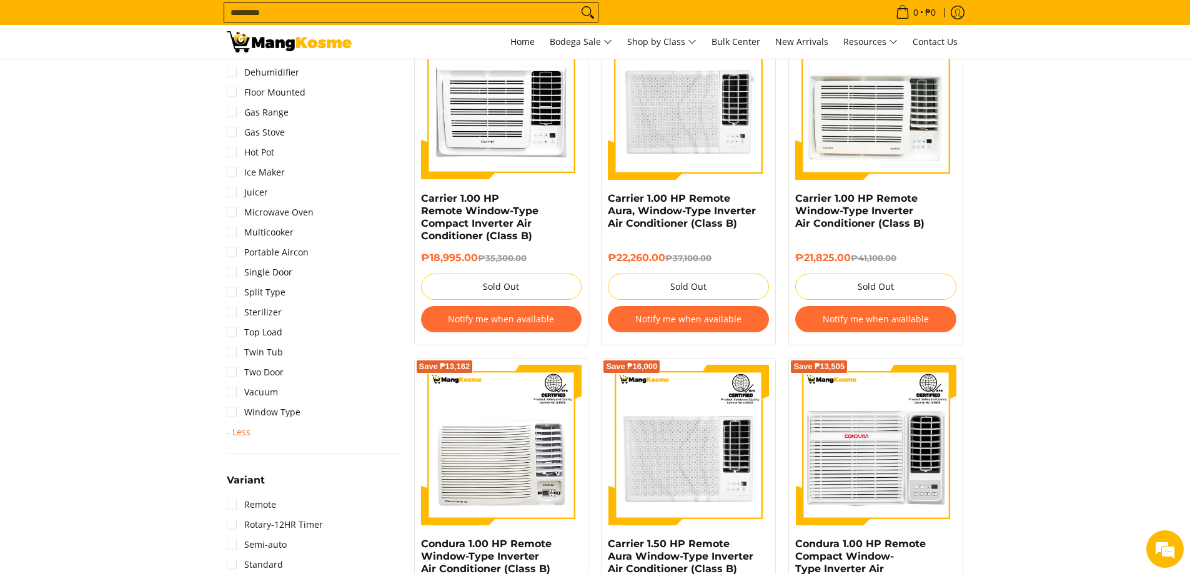
scroll to position [1487, 0]
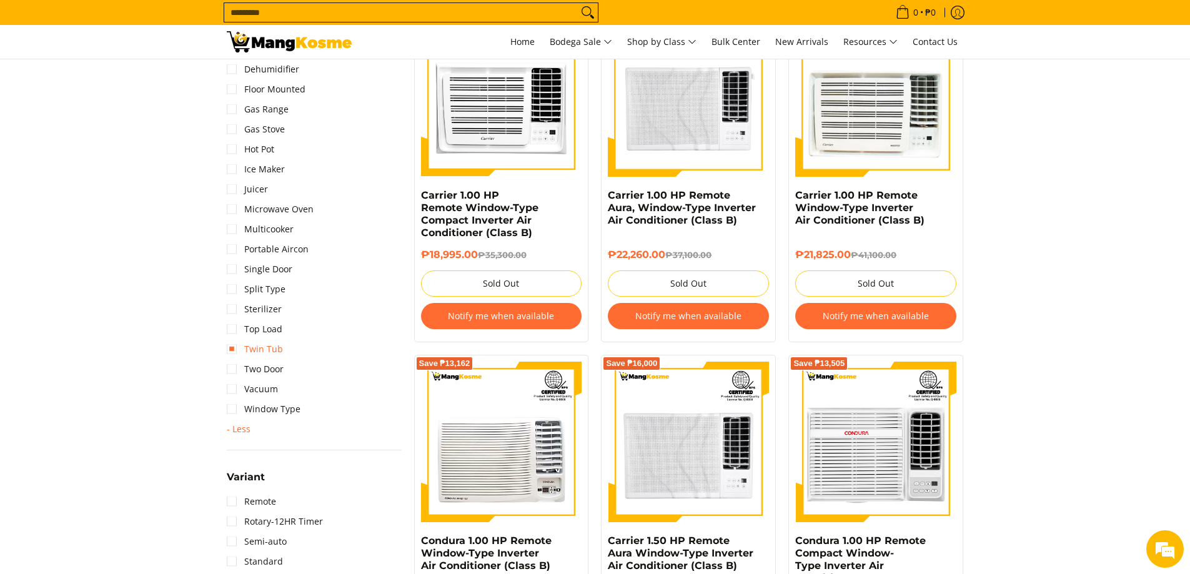
click at [230, 348] on link "Twin Tub" at bounding box center [255, 349] width 56 height 20
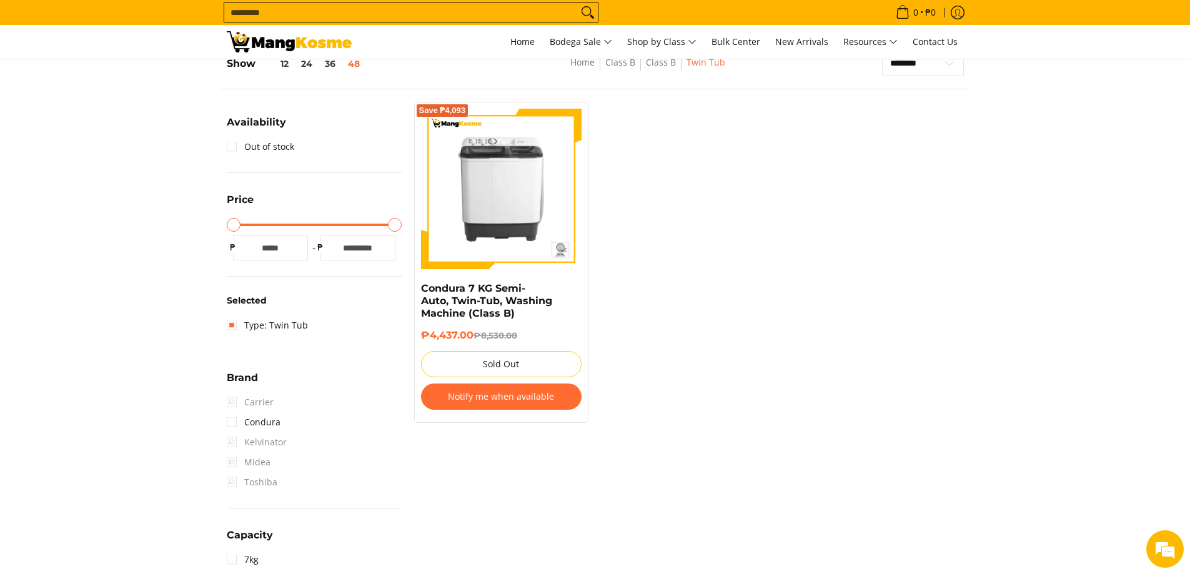
scroll to position [176, 0]
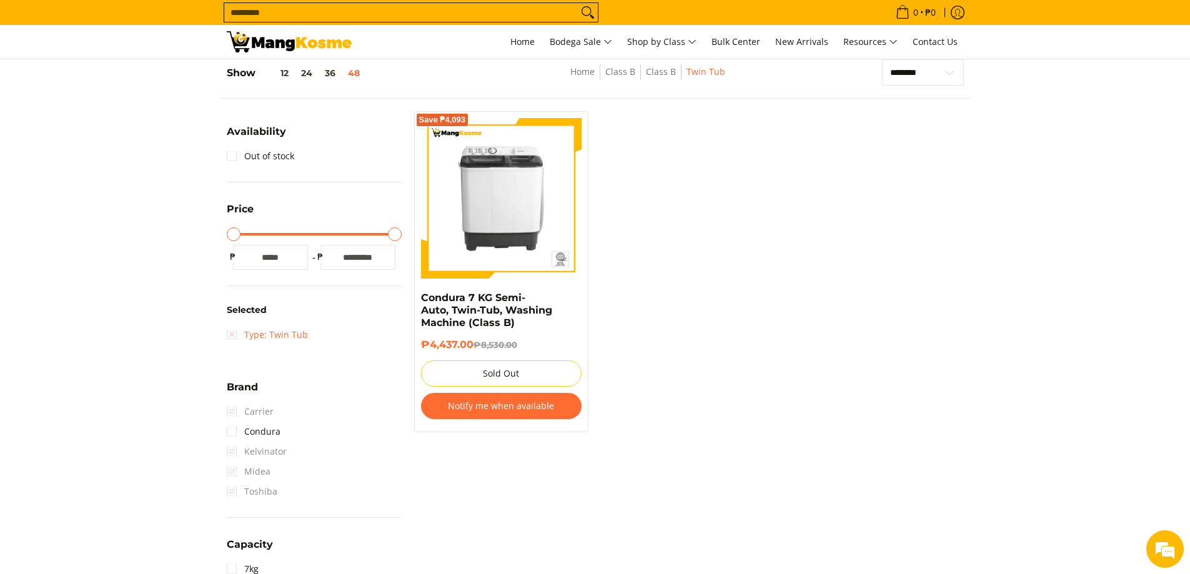
click at [232, 338] on link "Type: Twin Tub" at bounding box center [267, 335] width 81 height 20
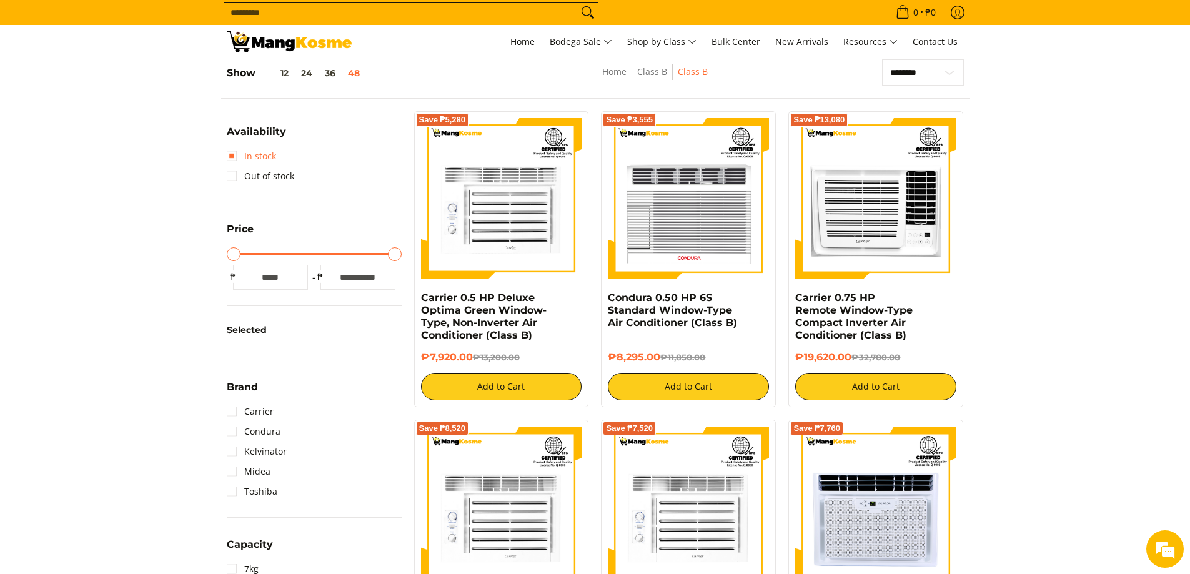
click at [232, 154] on link "In stock" at bounding box center [251, 156] width 49 height 20
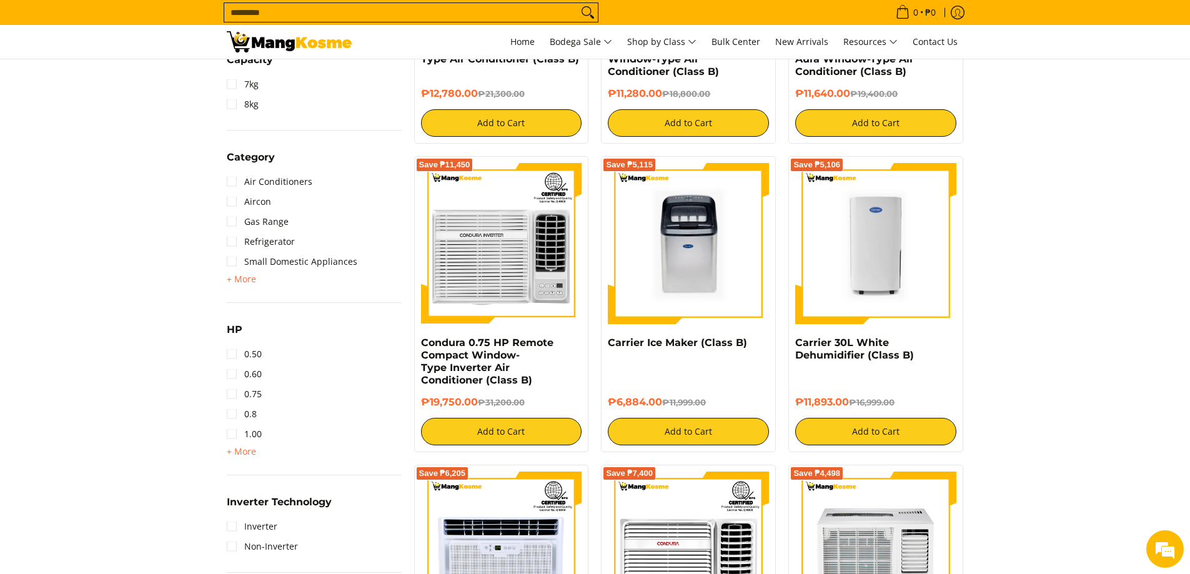
scroll to position [738, 0]
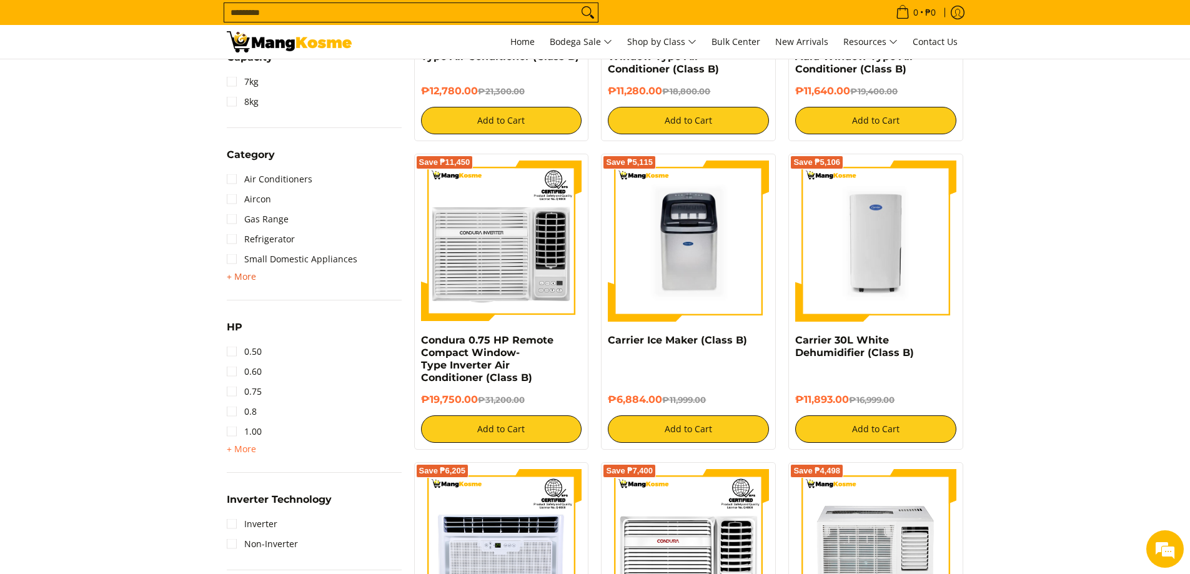
click at [242, 272] on span "+ More" at bounding box center [241, 277] width 29 height 10
click at [232, 278] on link "Washing Machine" at bounding box center [273, 279] width 92 height 20
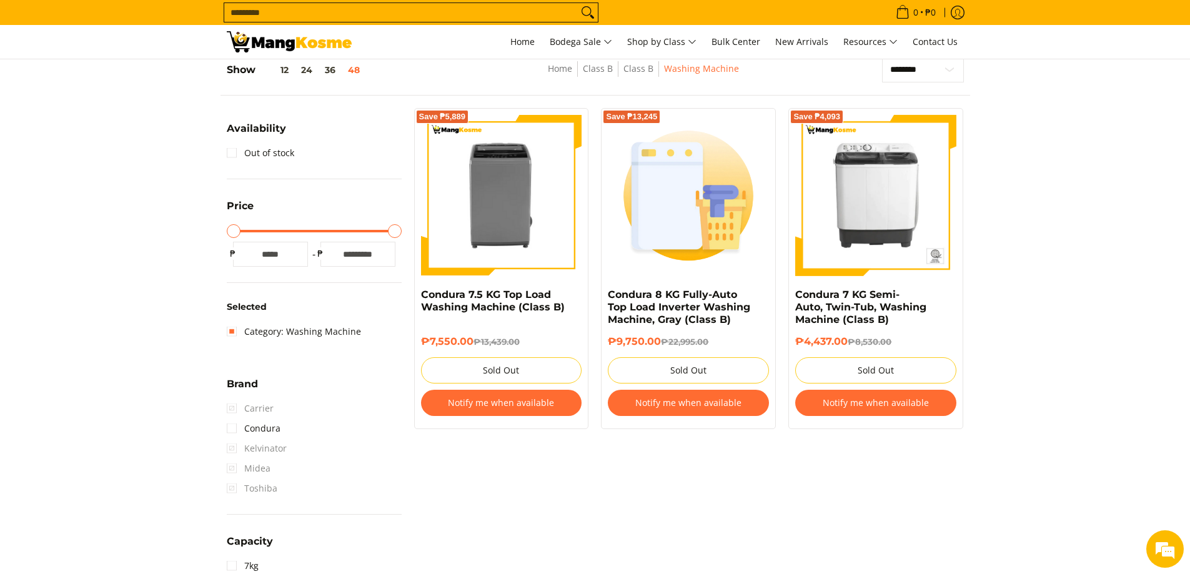
scroll to position [176, 0]
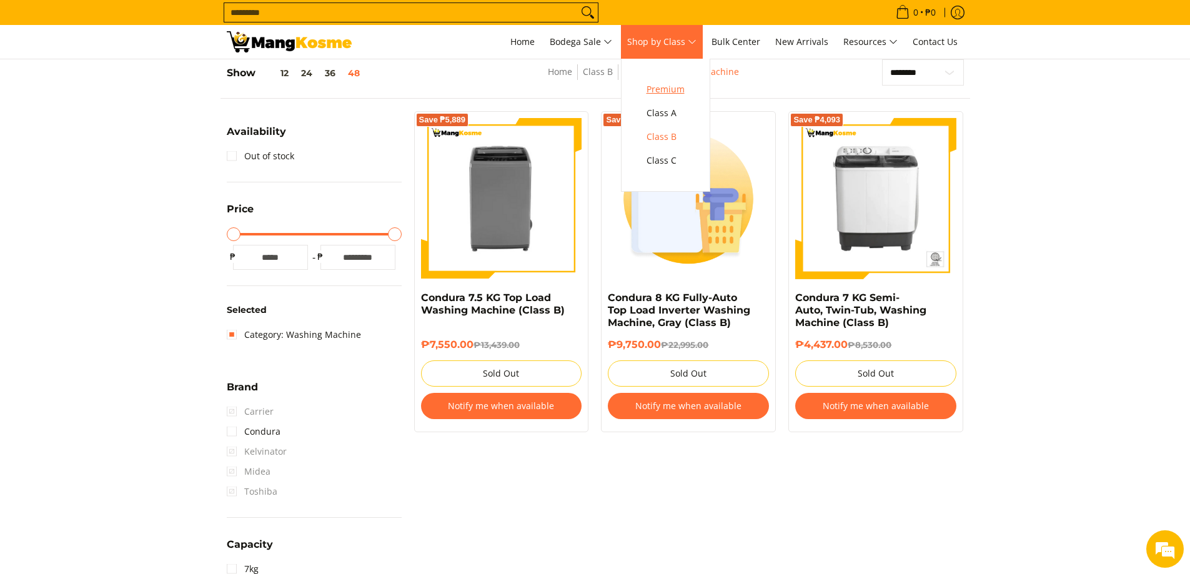
click at [672, 89] on span "Premium" at bounding box center [665, 90] width 38 height 16
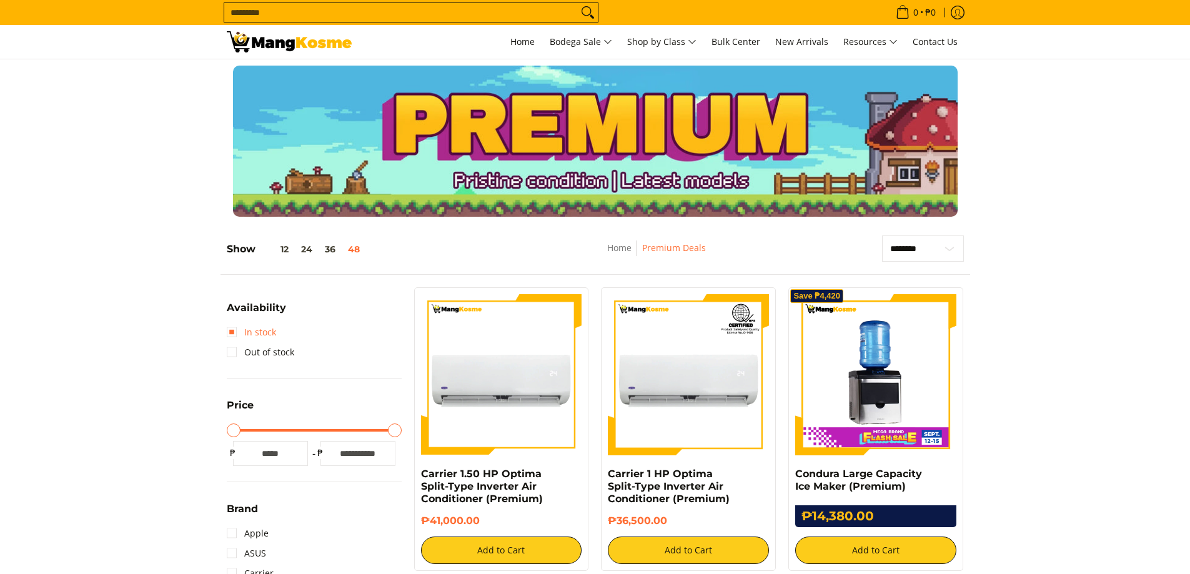
click at [234, 333] on link "In stock" at bounding box center [251, 332] width 49 height 20
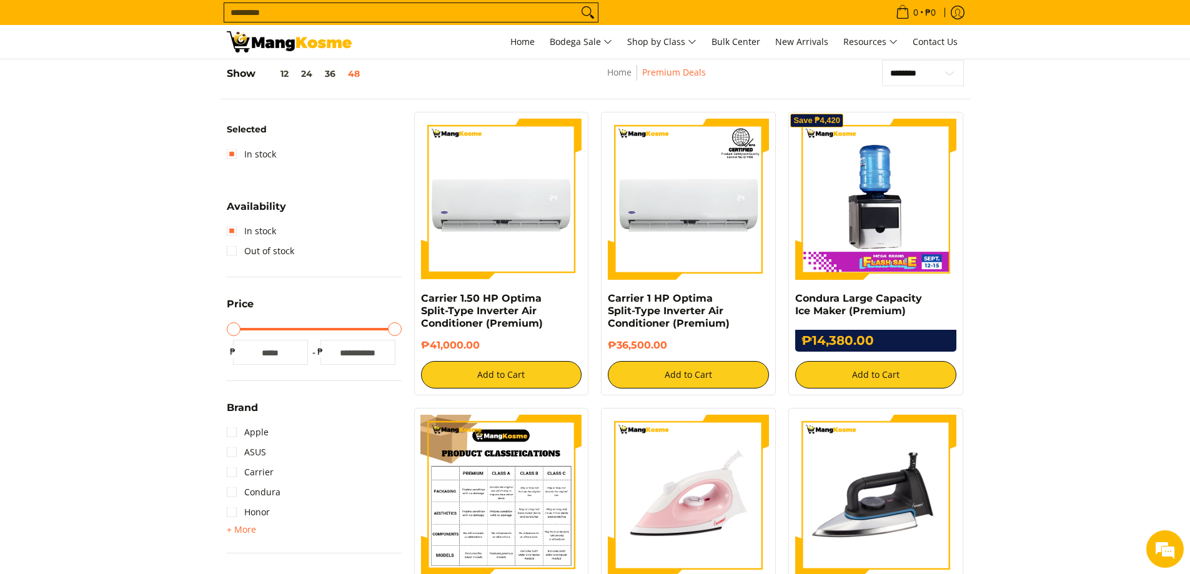
scroll to position [176, 0]
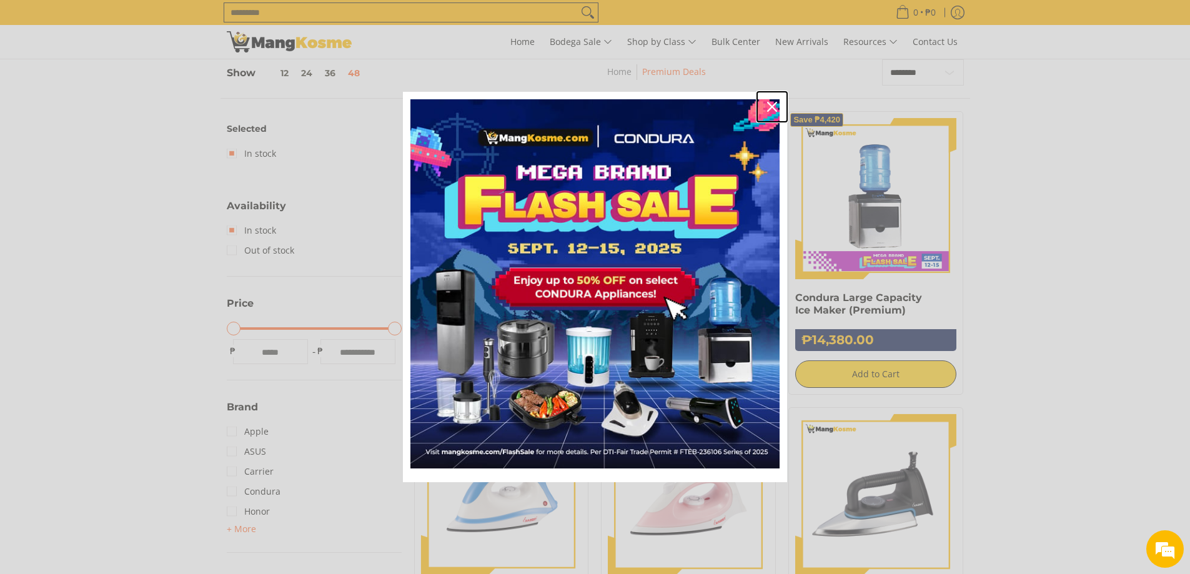
click at [769, 105] on icon "close icon" at bounding box center [772, 107] width 10 height 10
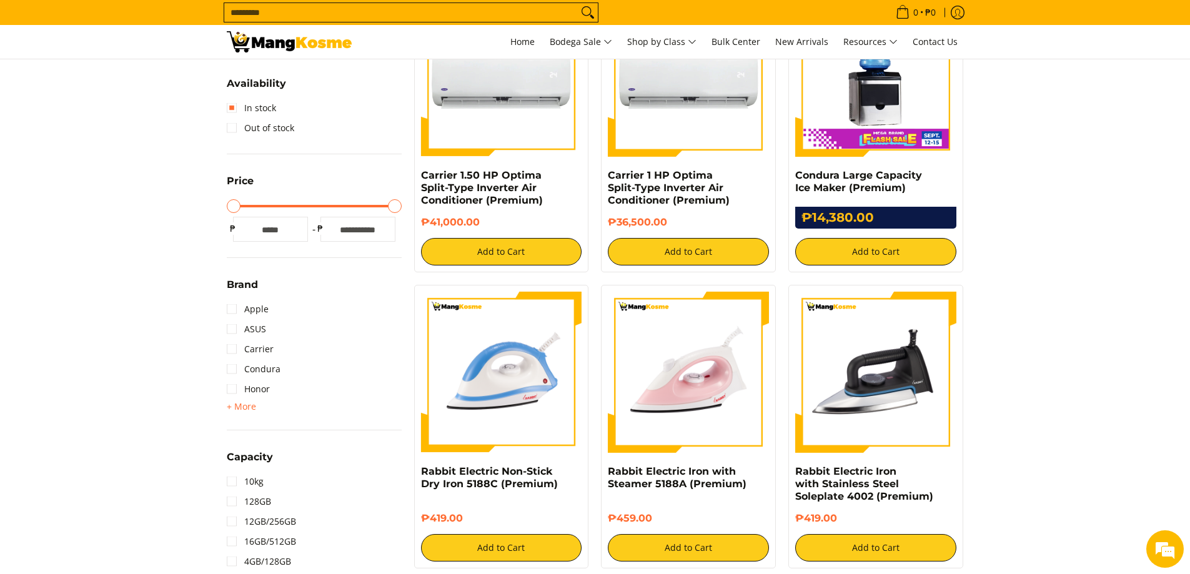
scroll to position [301, 0]
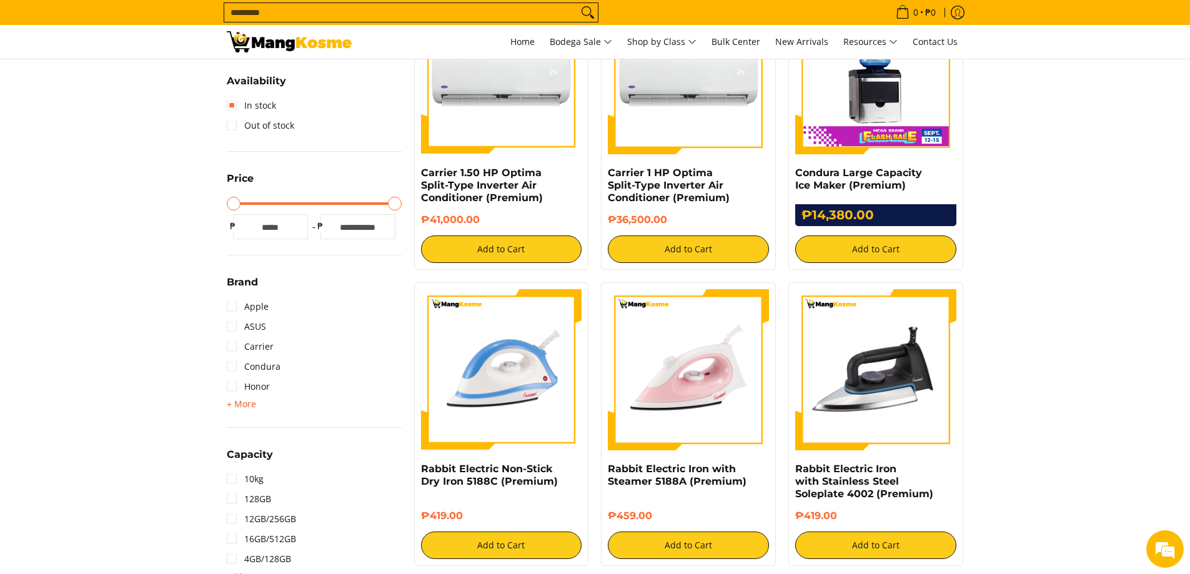
click at [245, 402] on span "+ More" at bounding box center [241, 404] width 29 height 10
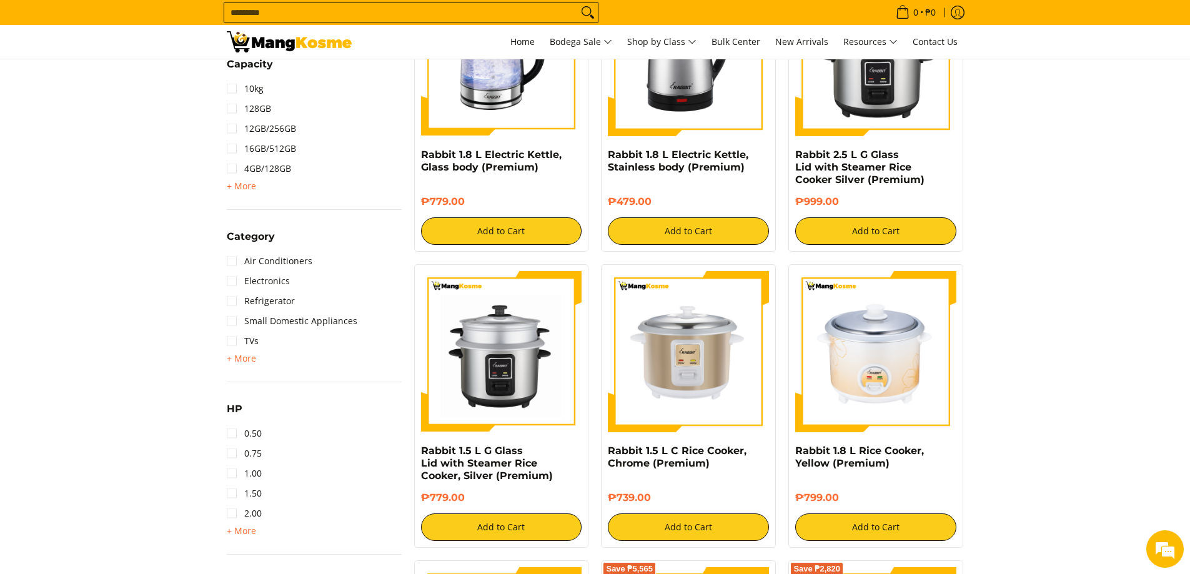
scroll to position [925, 0]
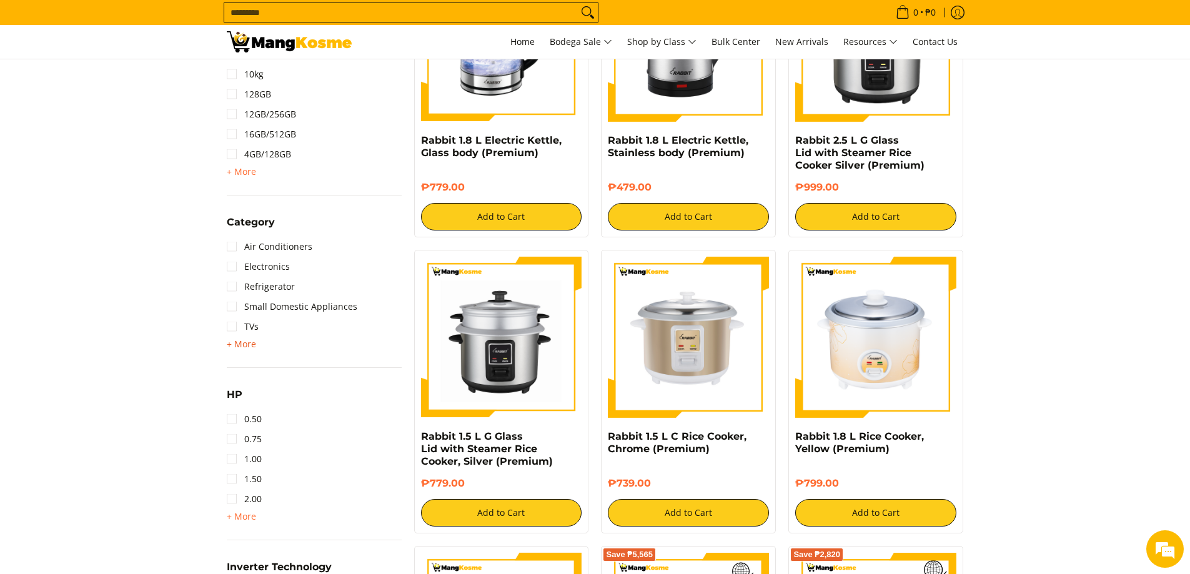
click at [239, 343] on span "+ More" at bounding box center [241, 344] width 29 height 10
click at [230, 326] on link "TVs" at bounding box center [243, 327] width 32 height 20
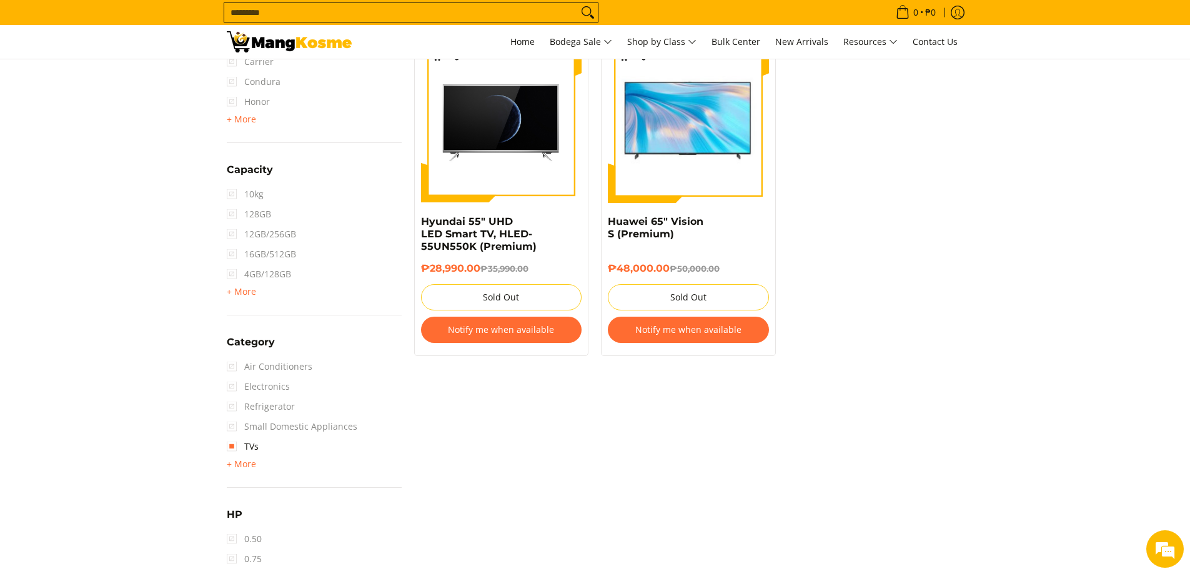
scroll to position [863, 0]
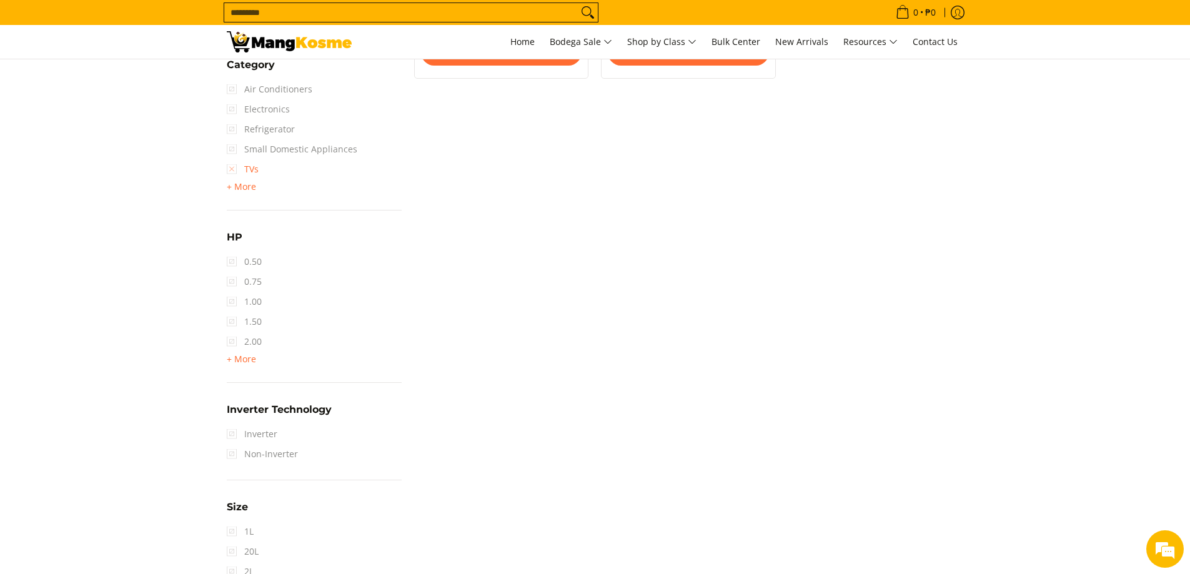
click at [229, 169] on link "TVs" at bounding box center [243, 169] width 32 height 20
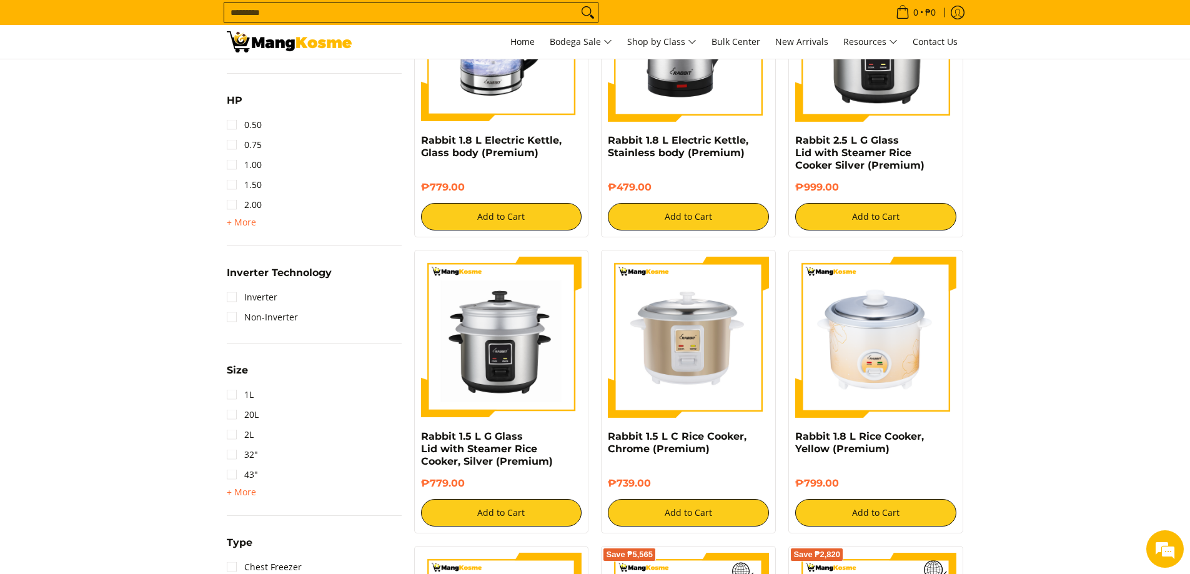
scroll to position [1175, 0]
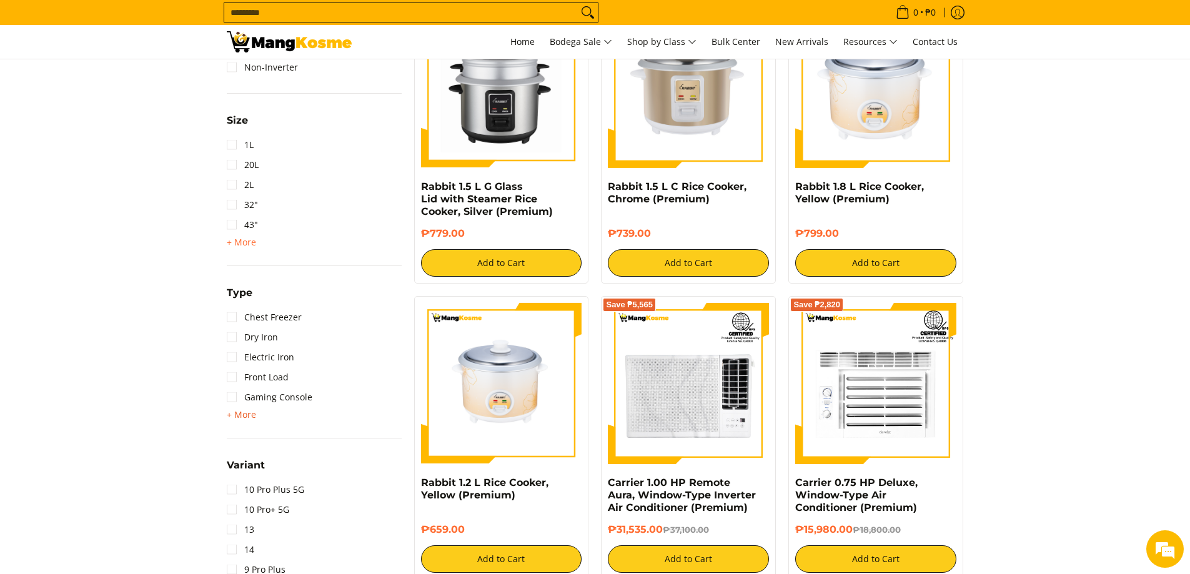
click at [245, 419] on span "+ More" at bounding box center [241, 415] width 29 height 10
click at [228, 378] on link "Front Load" at bounding box center [258, 377] width 62 height 20
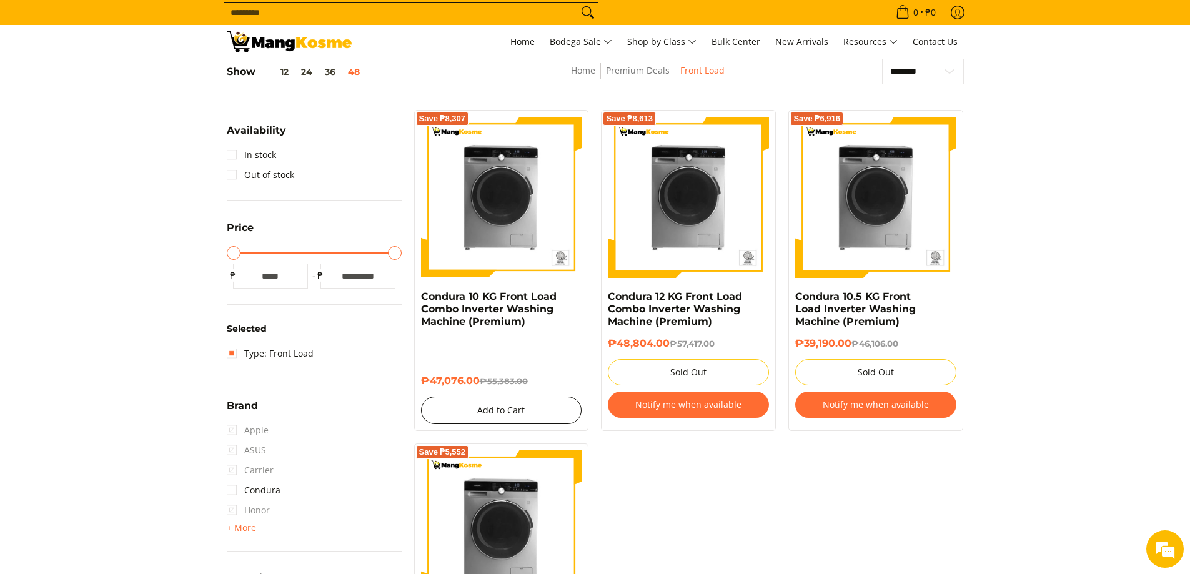
scroll to position [176, 0]
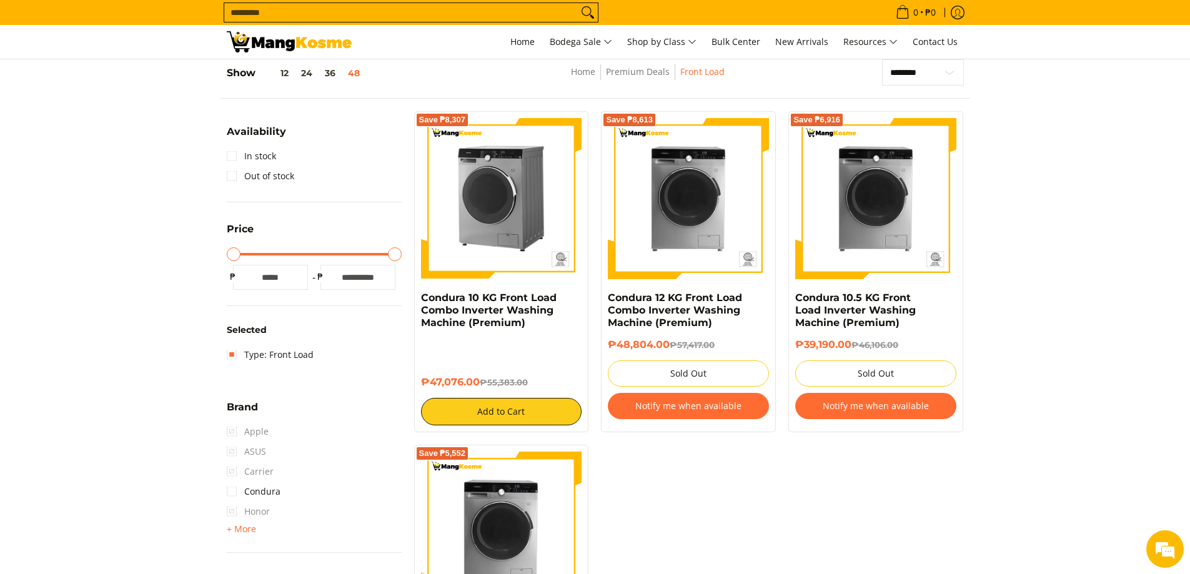
click at [542, 192] on img at bounding box center [501, 198] width 161 height 161
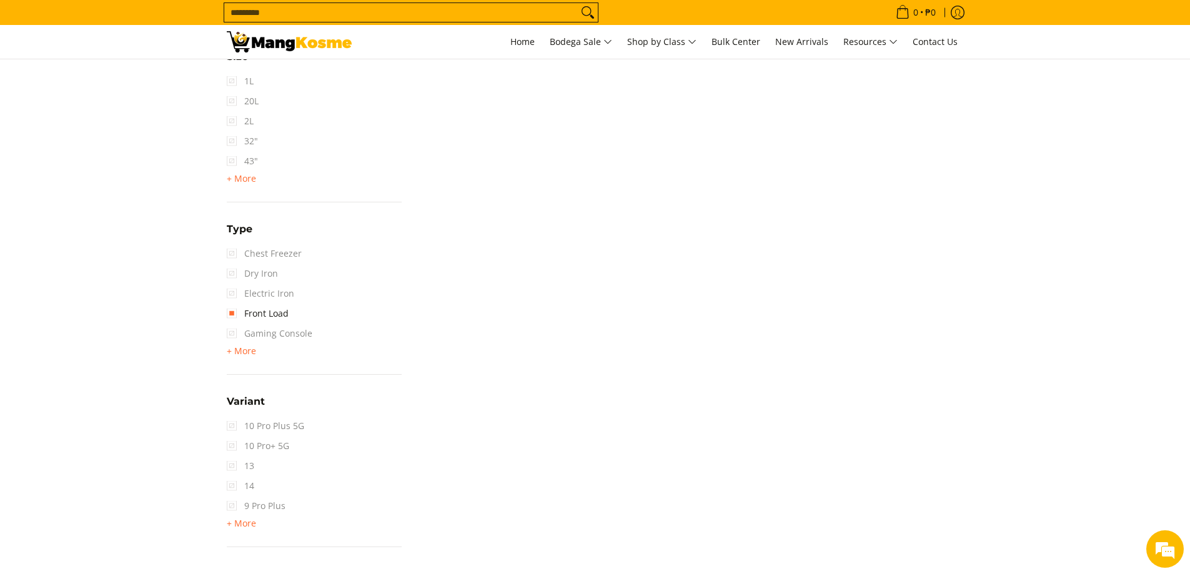
scroll to position [1300, 0]
click at [239, 362] on span "+ More" at bounding box center [241, 364] width 29 height 10
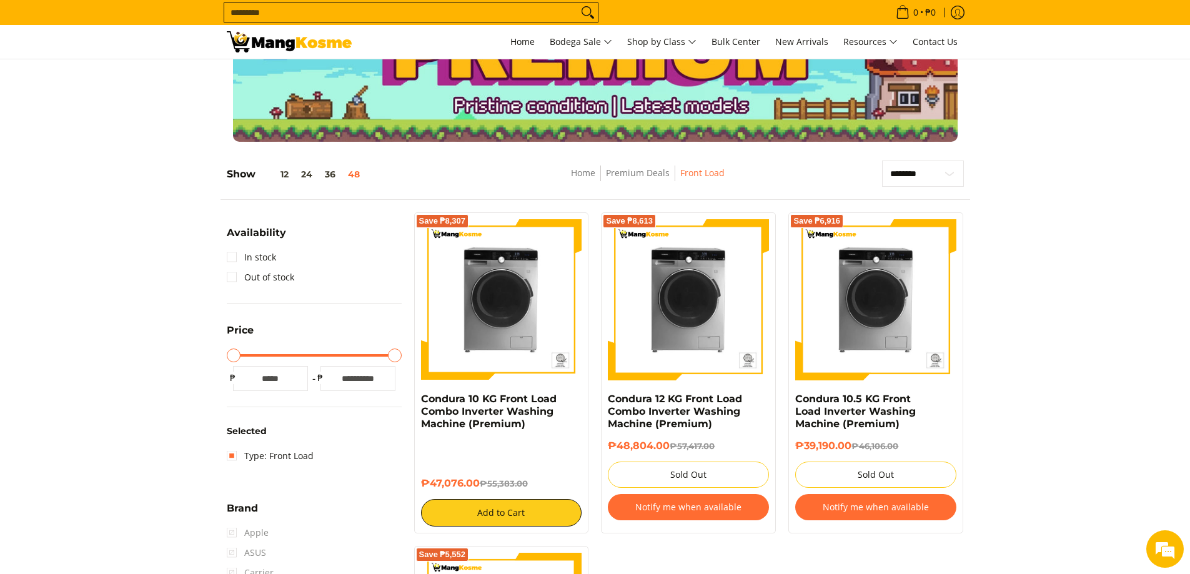
scroll to position [62, 0]
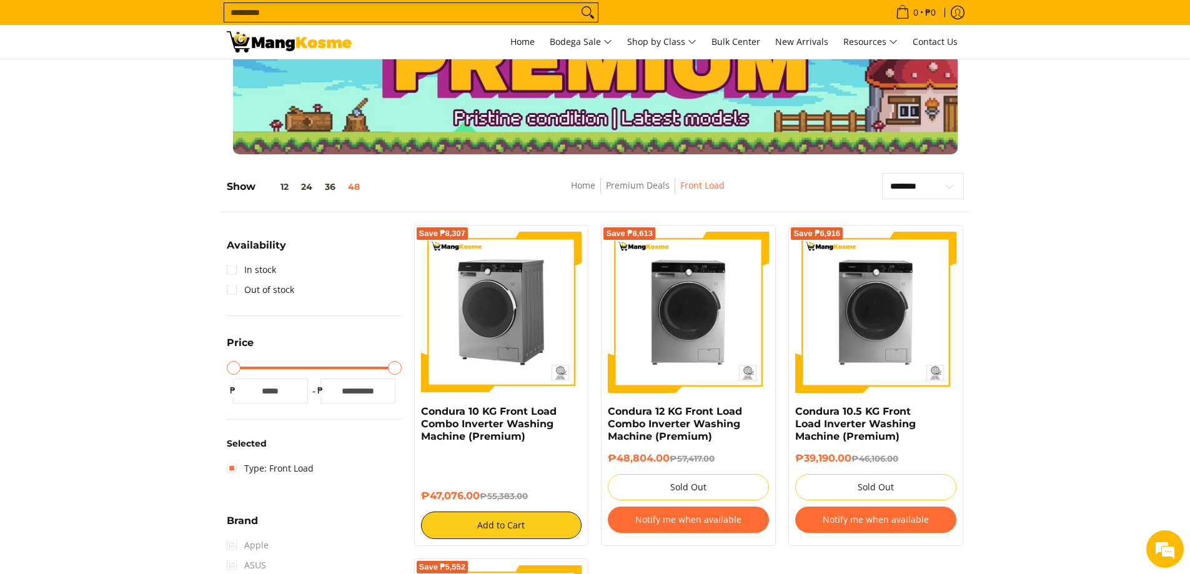
click at [505, 315] on img at bounding box center [501, 312] width 161 height 161
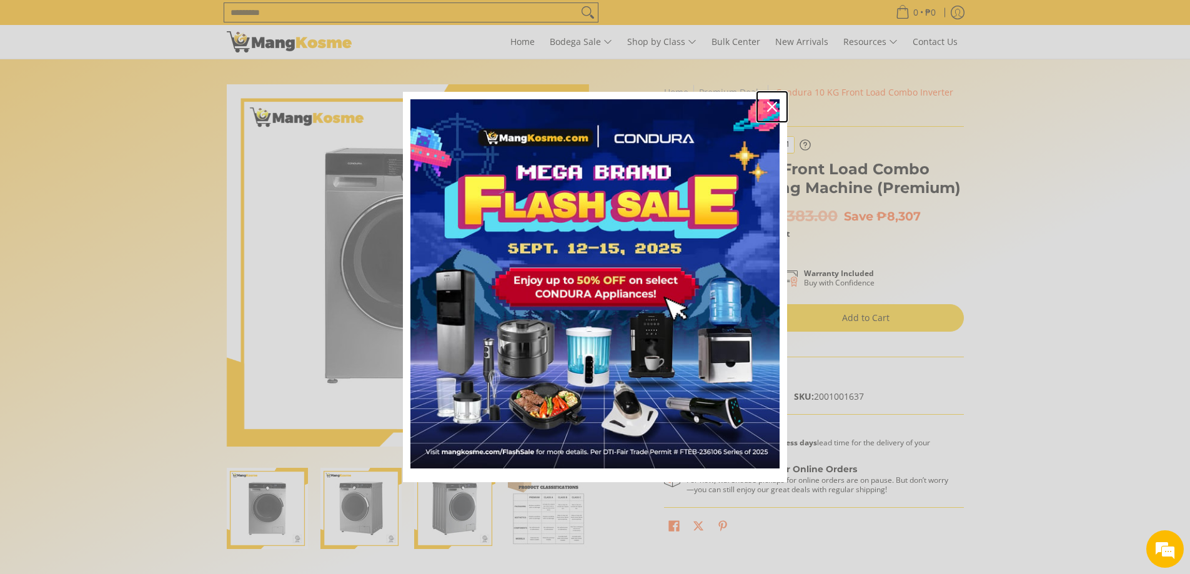
click at [770, 105] on icon "close icon" at bounding box center [772, 107] width 10 height 10
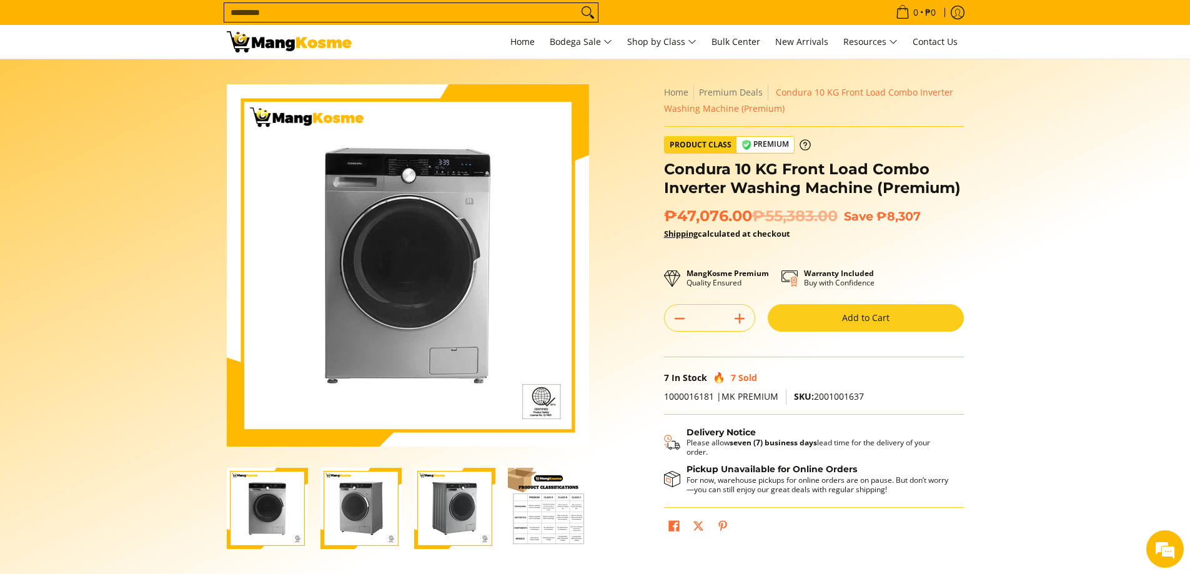
click at [393, 316] on img at bounding box center [408, 265] width 362 height 362
click at [360, 512] on img "Condura 10 KG Front Load Combo Inverter Washing Machine (Premium)-2" at bounding box center [360, 508] width 81 height 81
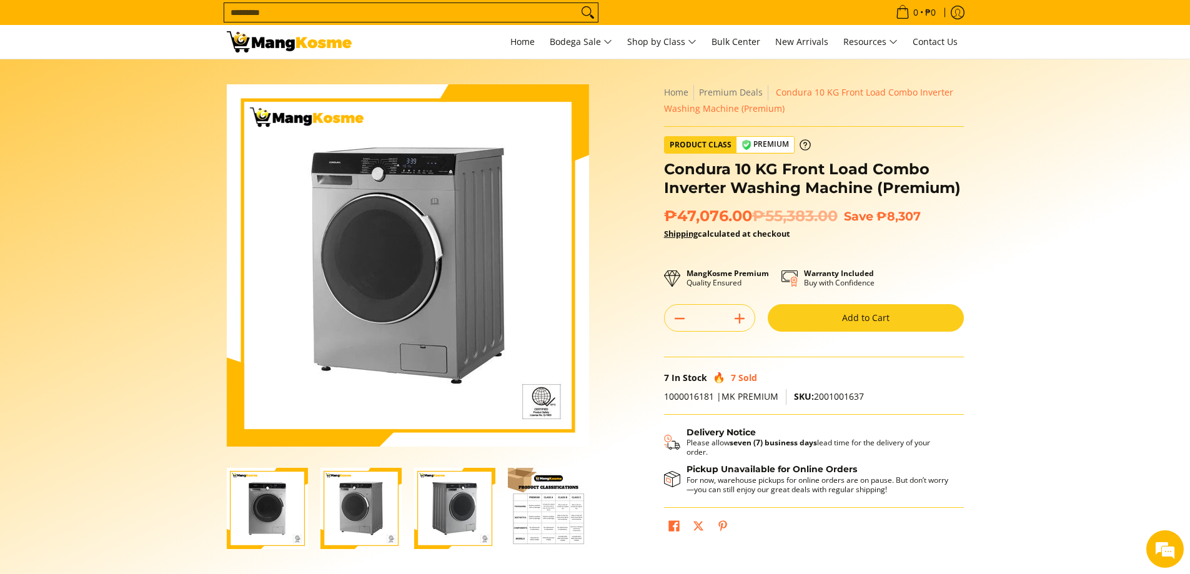
click at [454, 521] on img "Condura 10 KG Front Load Combo Inverter Washing Machine (Premium)-3" at bounding box center [454, 508] width 81 height 81
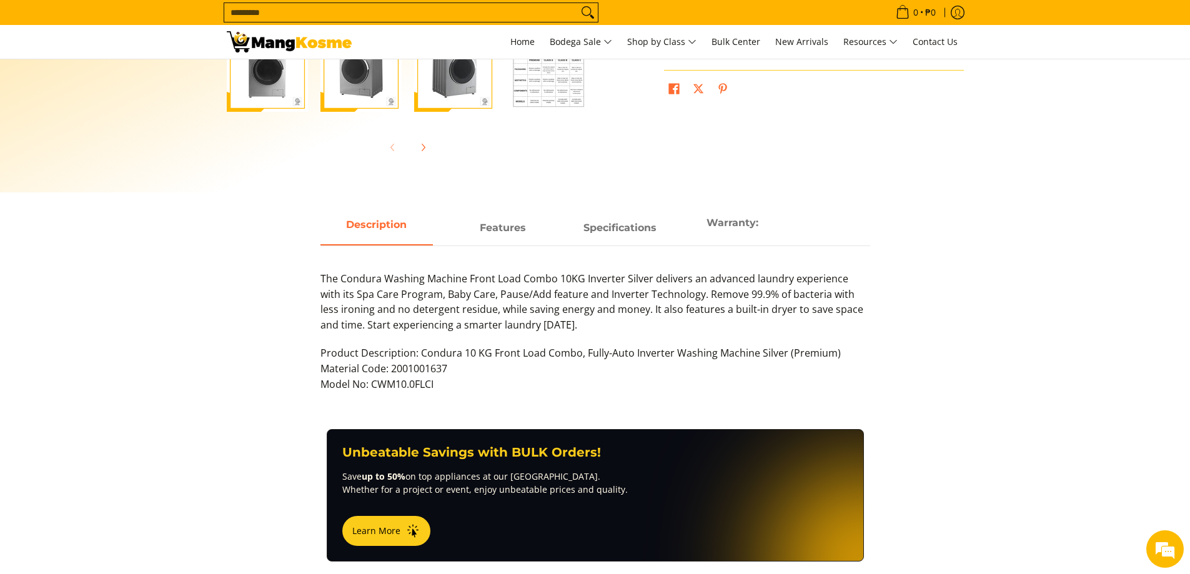
scroll to position [250, 0]
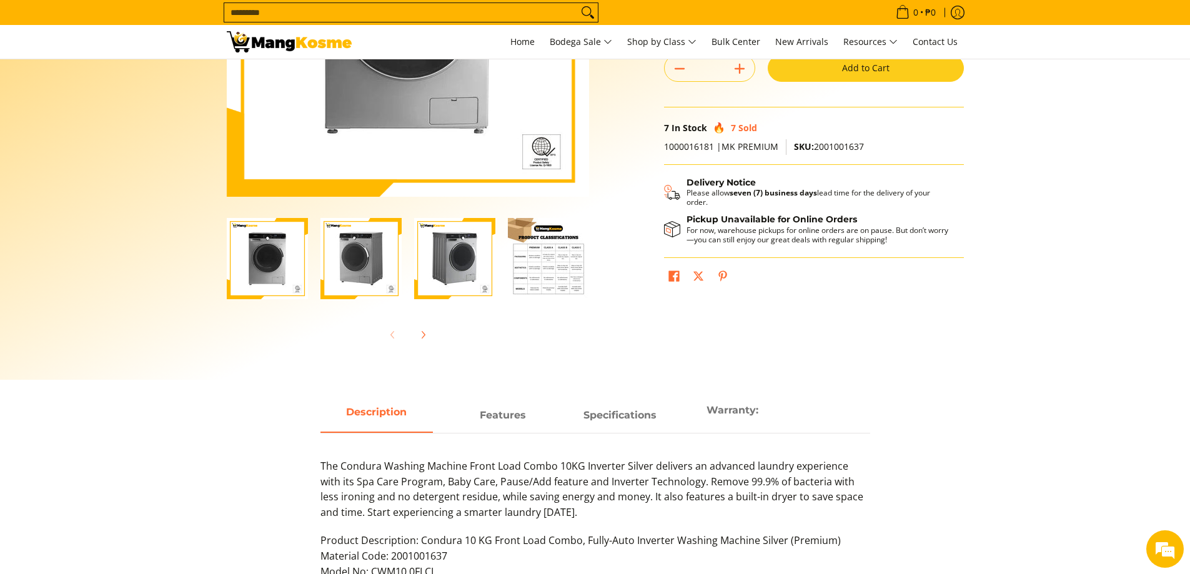
click at [564, 276] on img "Condura 10 KG Front Load Combo Inverter Washing Machine (Premium)-4" at bounding box center [548, 258] width 81 height 81
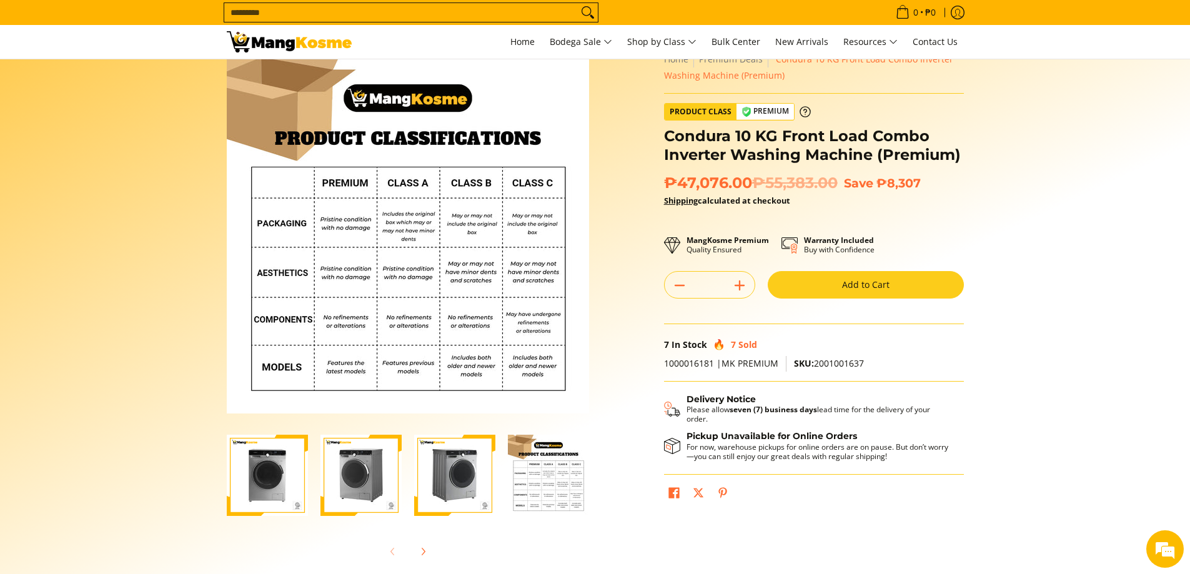
scroll to position [0, 0]
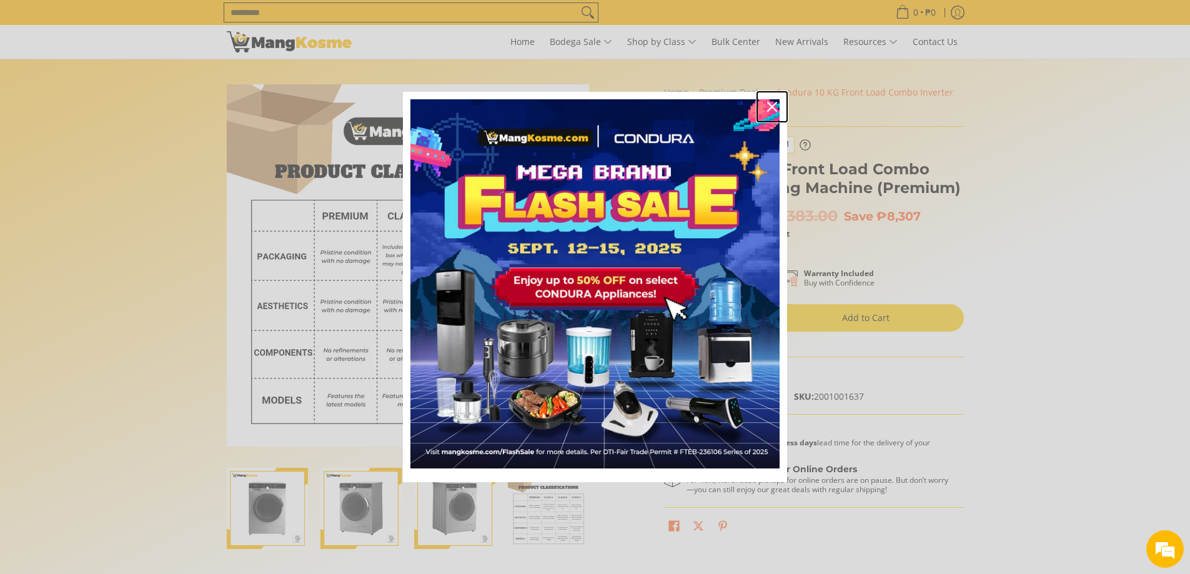
click at [772, 107] on icon "close icon" at bounding box center [772, 107] width 10 height 10
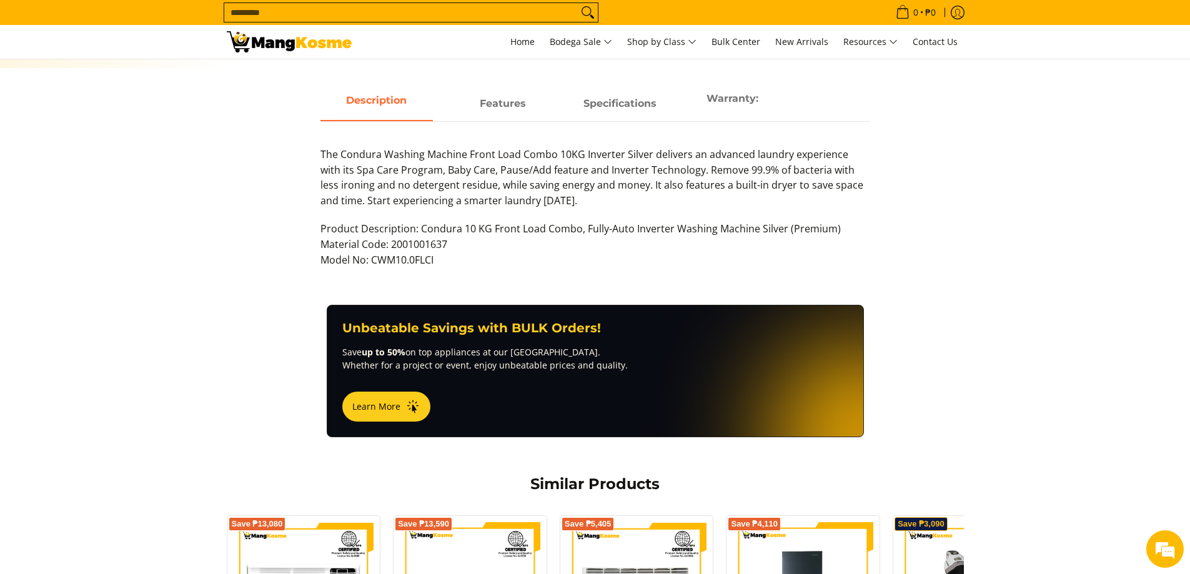
scroll to position [562, 0]
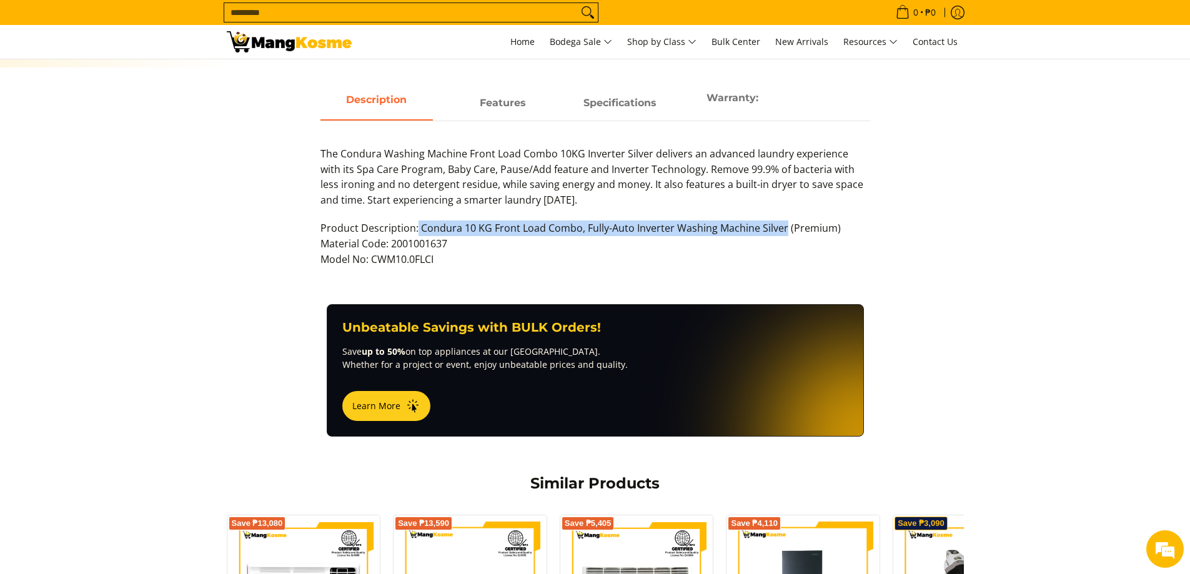
drag, startPoint x: 414, startPoint y: 225, endPoint x: 781, endPoint y: 231, distance: 367.2
click at [781, 231] on p "Product Description: Condura 10 KG Front Load Combo, Fully-Auto Inverter Washin…" at bounding box center [595, 249] width 550 height 59
copy p "Condura 10 KG Front Load Combo, Fully-Auto Inverter Washing Machine Silver"
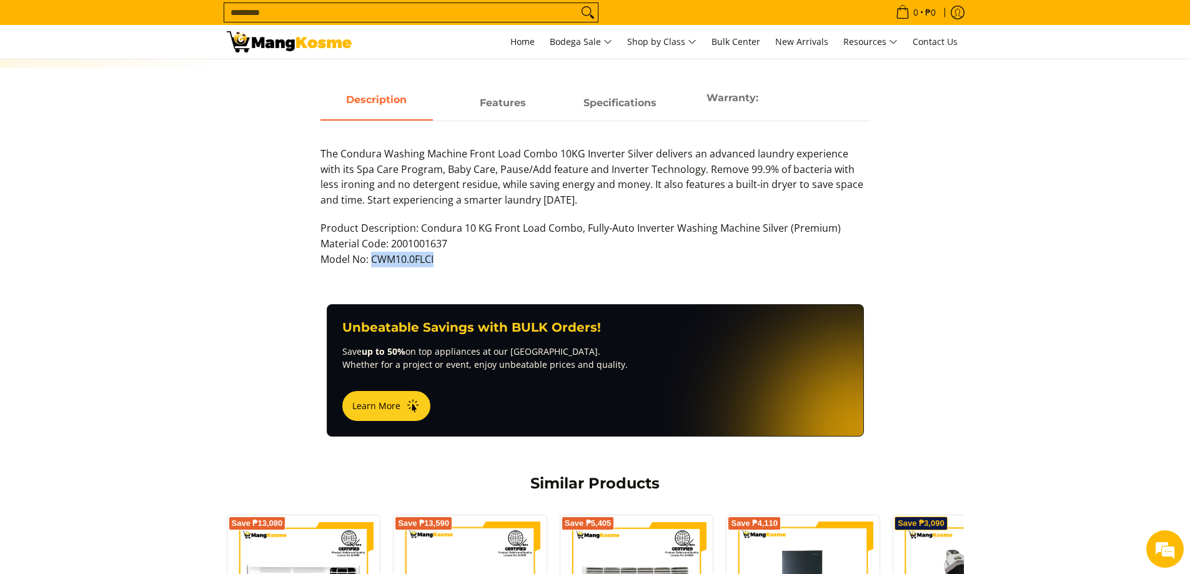
drag, startPoint x: 446, startPoint y: 261, endPoint x: 372, endPoint y: 257, distance: 73.8
click at [372, 257] on p "Product Description: Condura 10 KG Front Load Combo, Fully-Auto Inverter Washin…" at bounding box center [595, 249] width 550 height 59
copy p "CWM10.0FLCI"
